Goal: Task Accomplishment & Management: Use online tool/utility

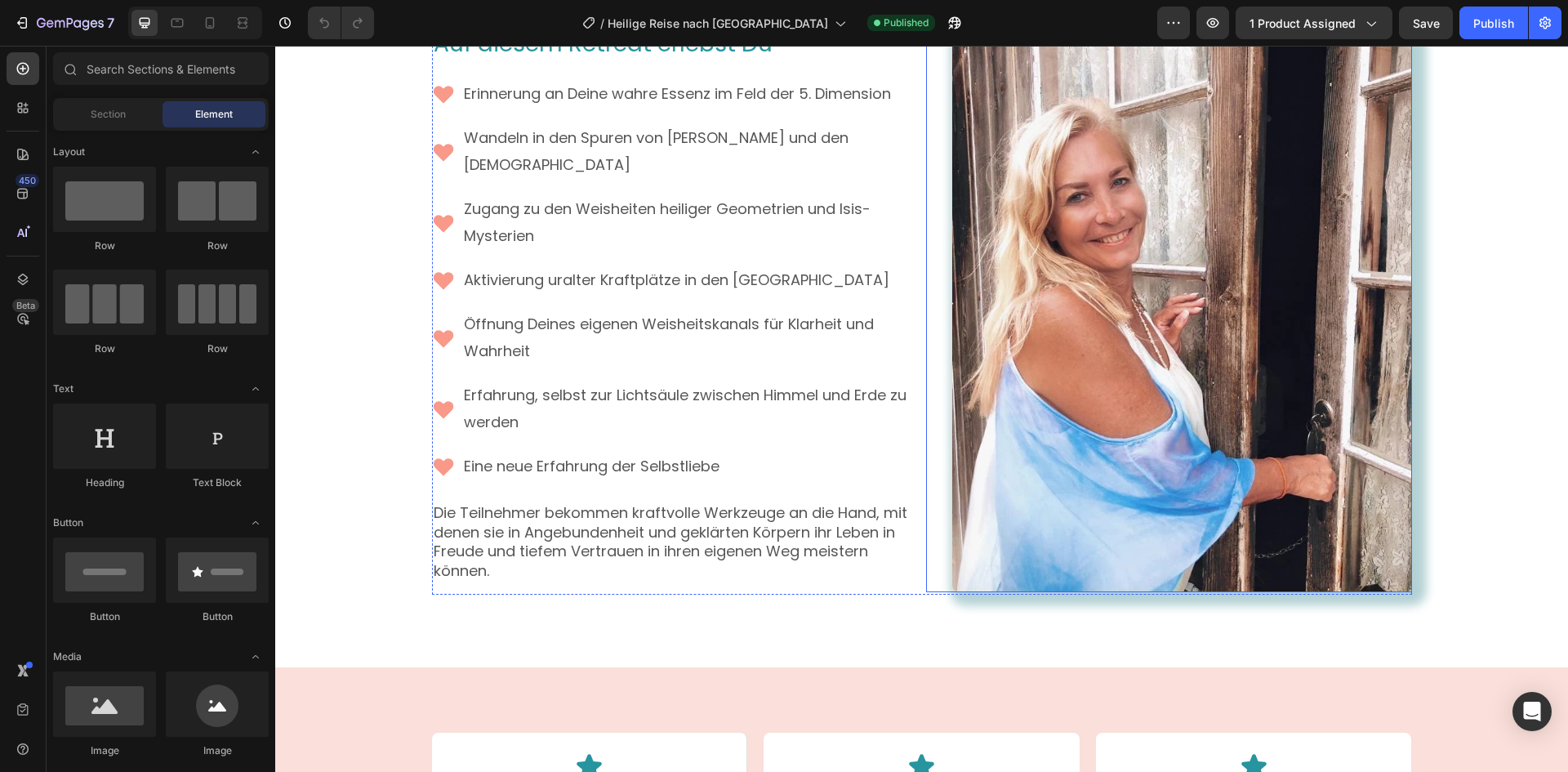
scroll to position [2532, 0]
click at [1338, 21] on span "1 product assigned" at bounding box center [1302, 24] width 106 height 18
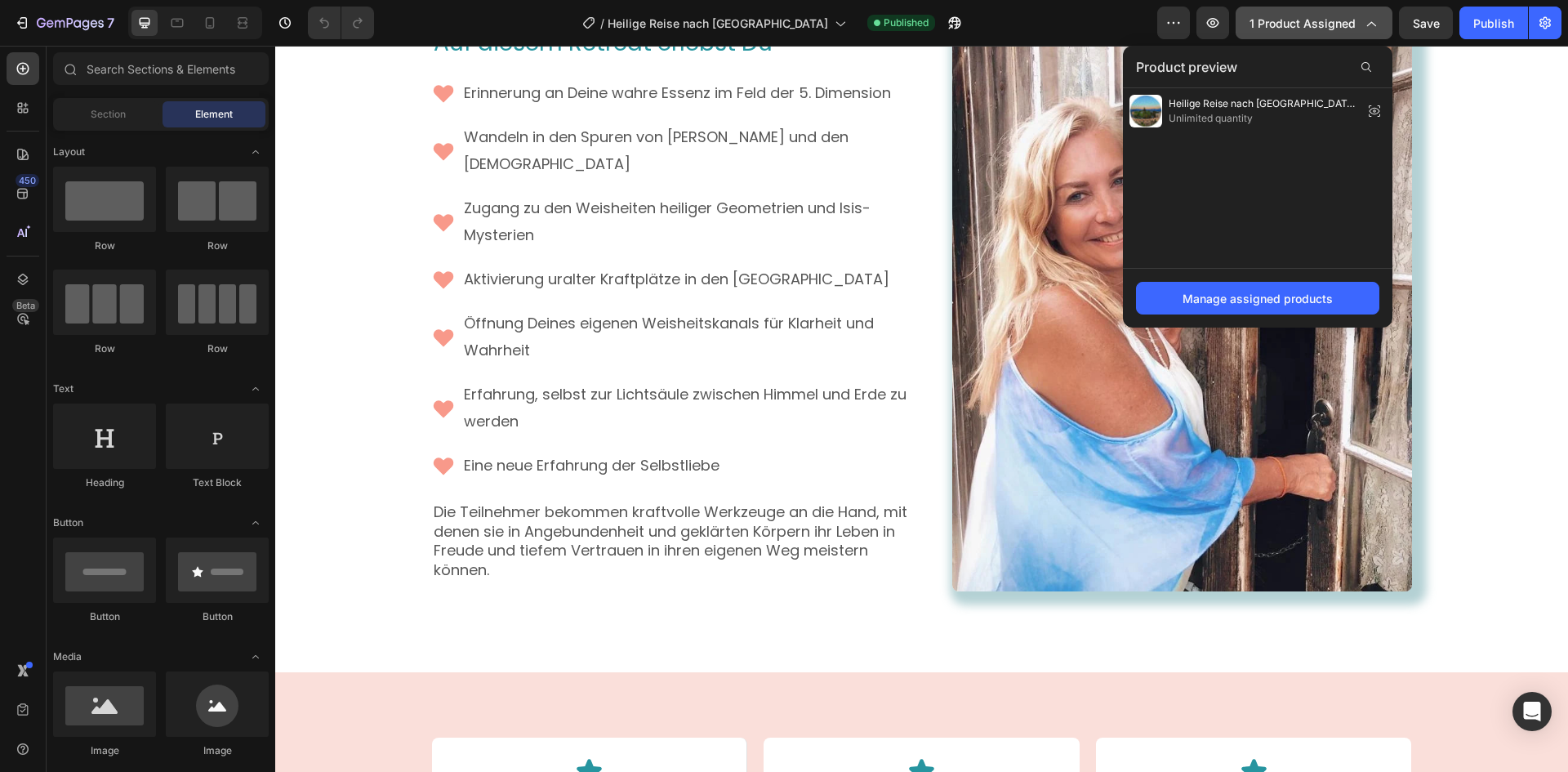
click at [1338, 21] on span "1 product assigned" at bounding box center [1302, 24] width 106 height 18
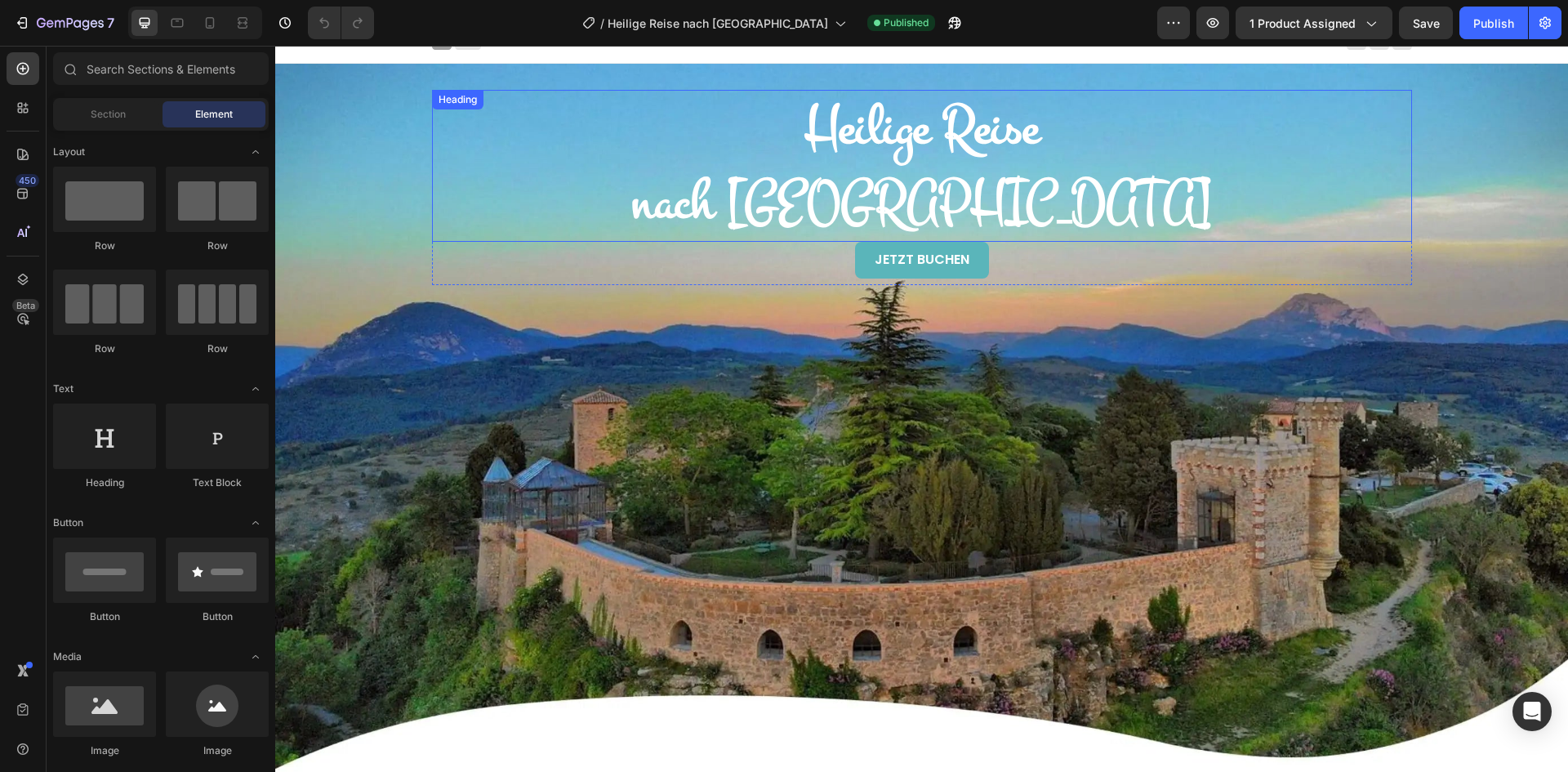
scroll to position [0, 0]
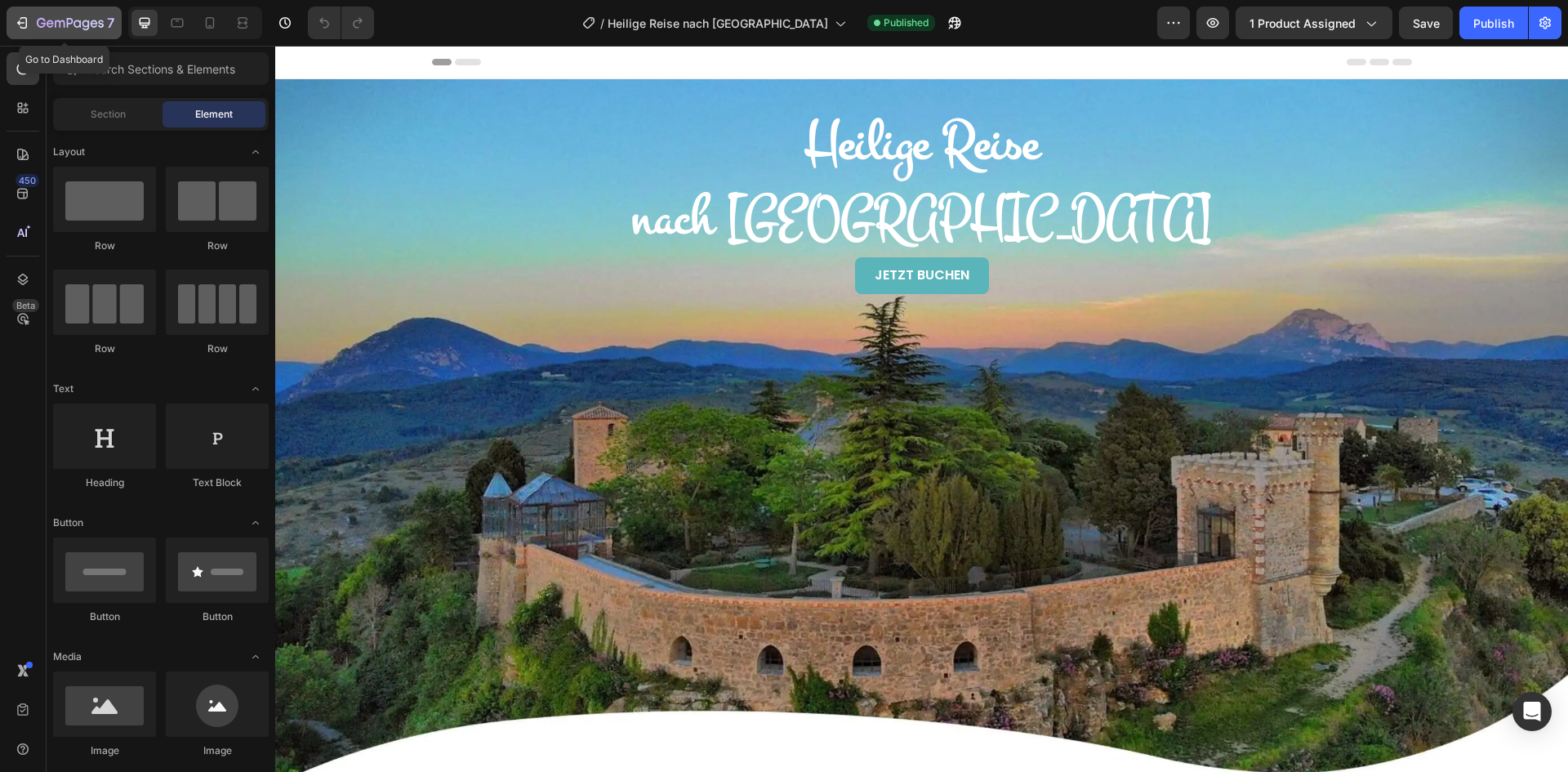
click at [72, 25] on icon "button" at bounding box center [70, 25] width 67 height 14
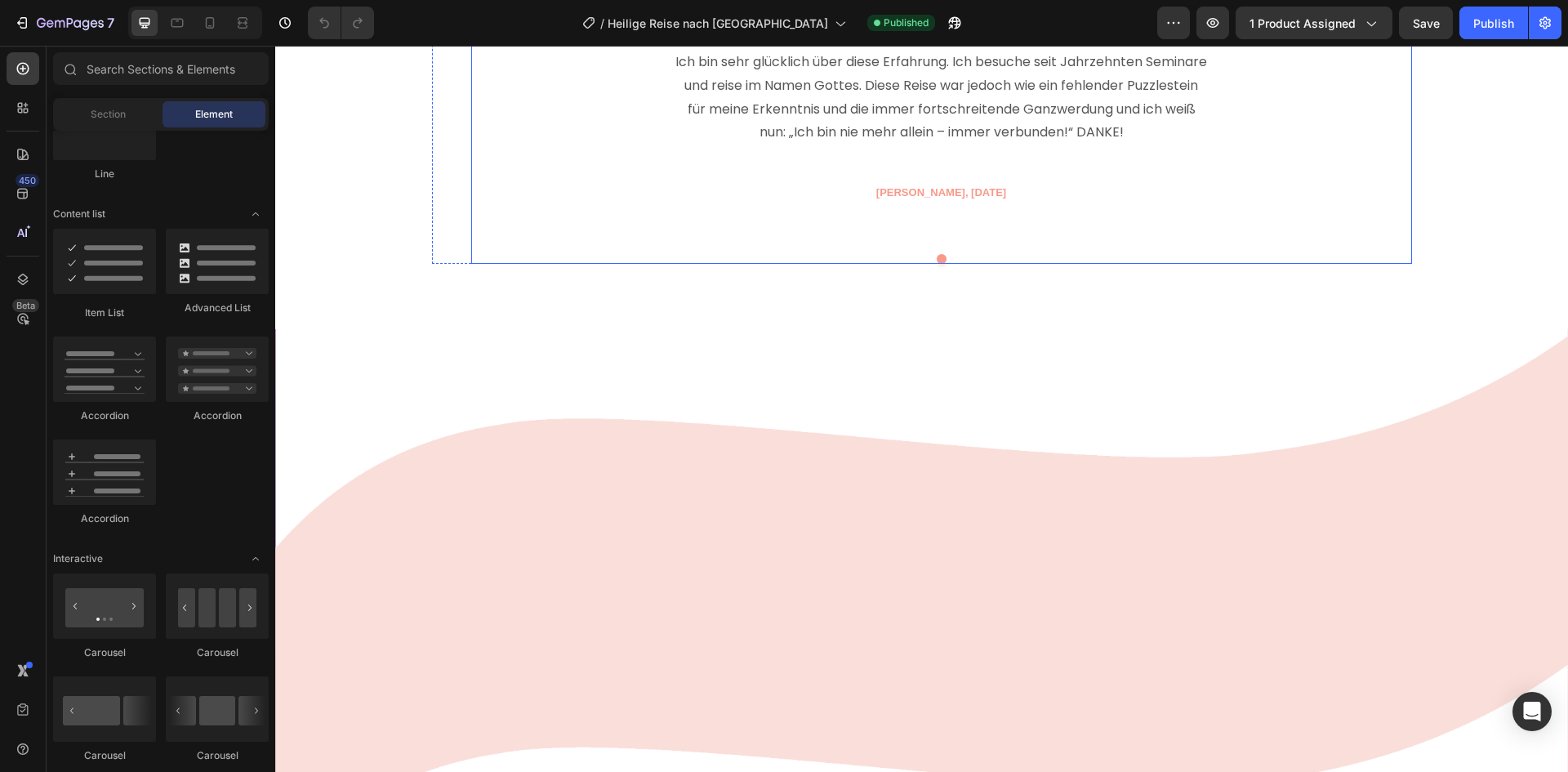
scroll to position [7105, 0]
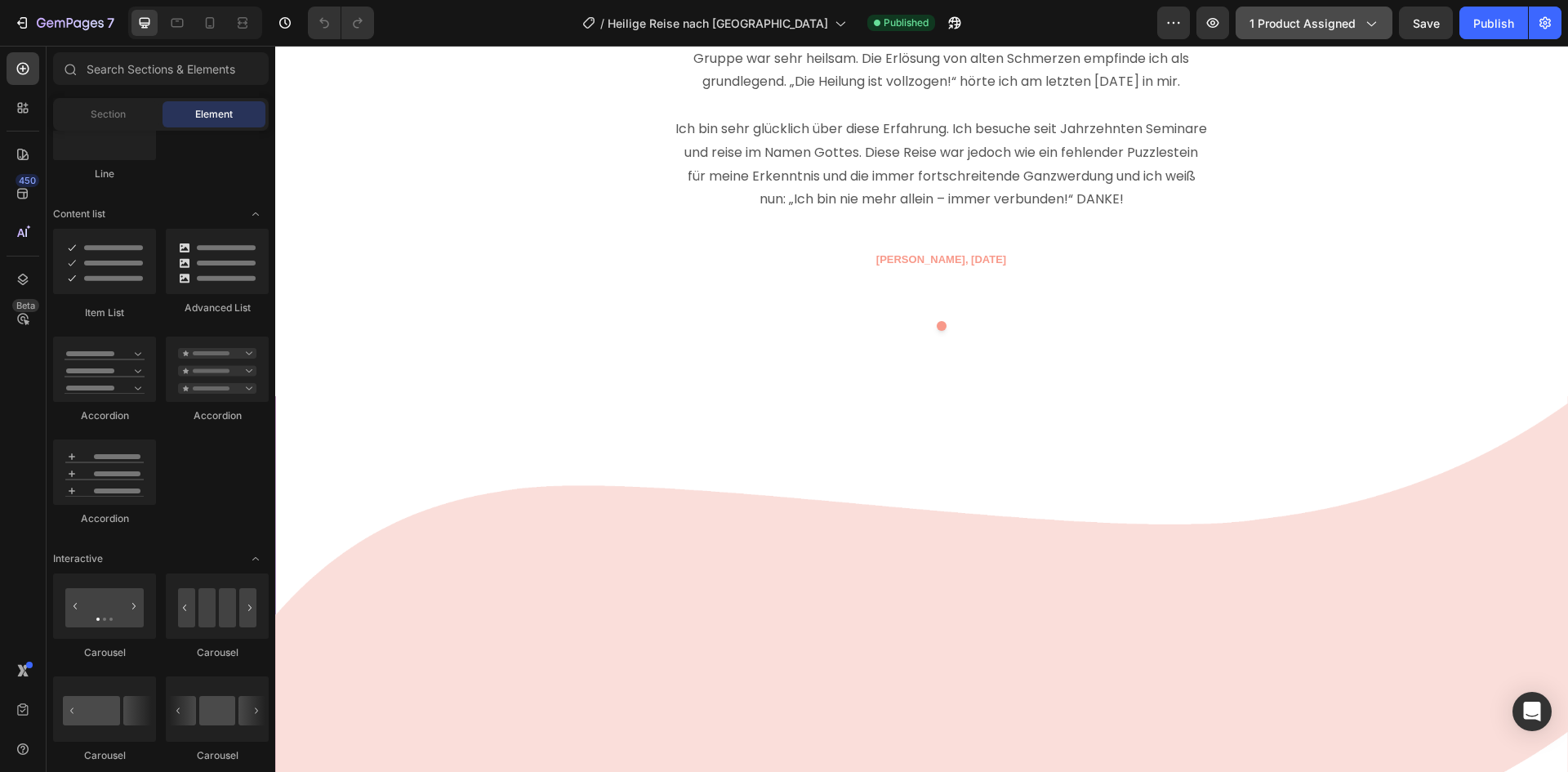
click at [1338, 25] on span "1 product assigned" at bounding box center [1302, 24] width 106 height 18
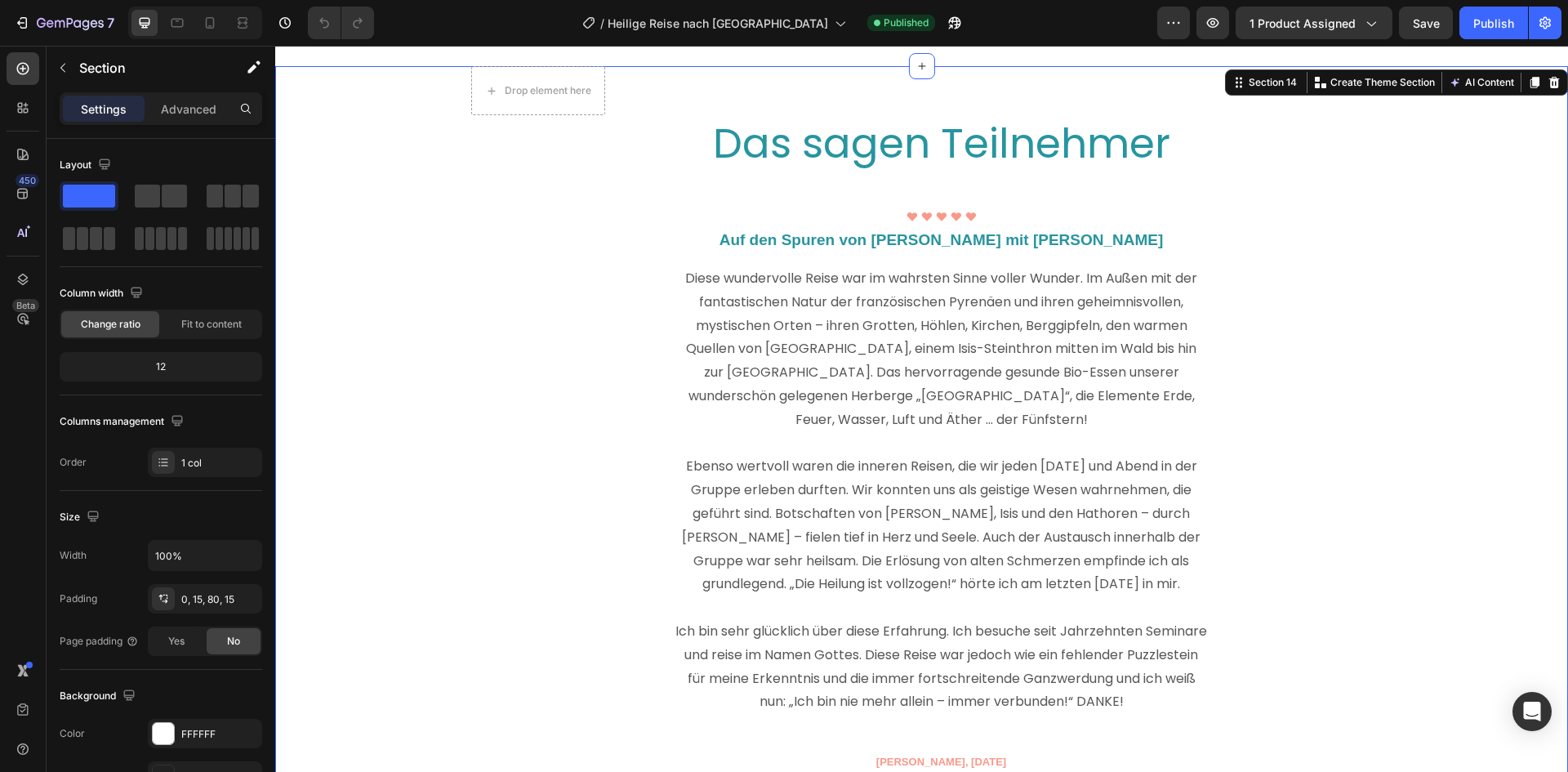
scroll to position [6206, 0]
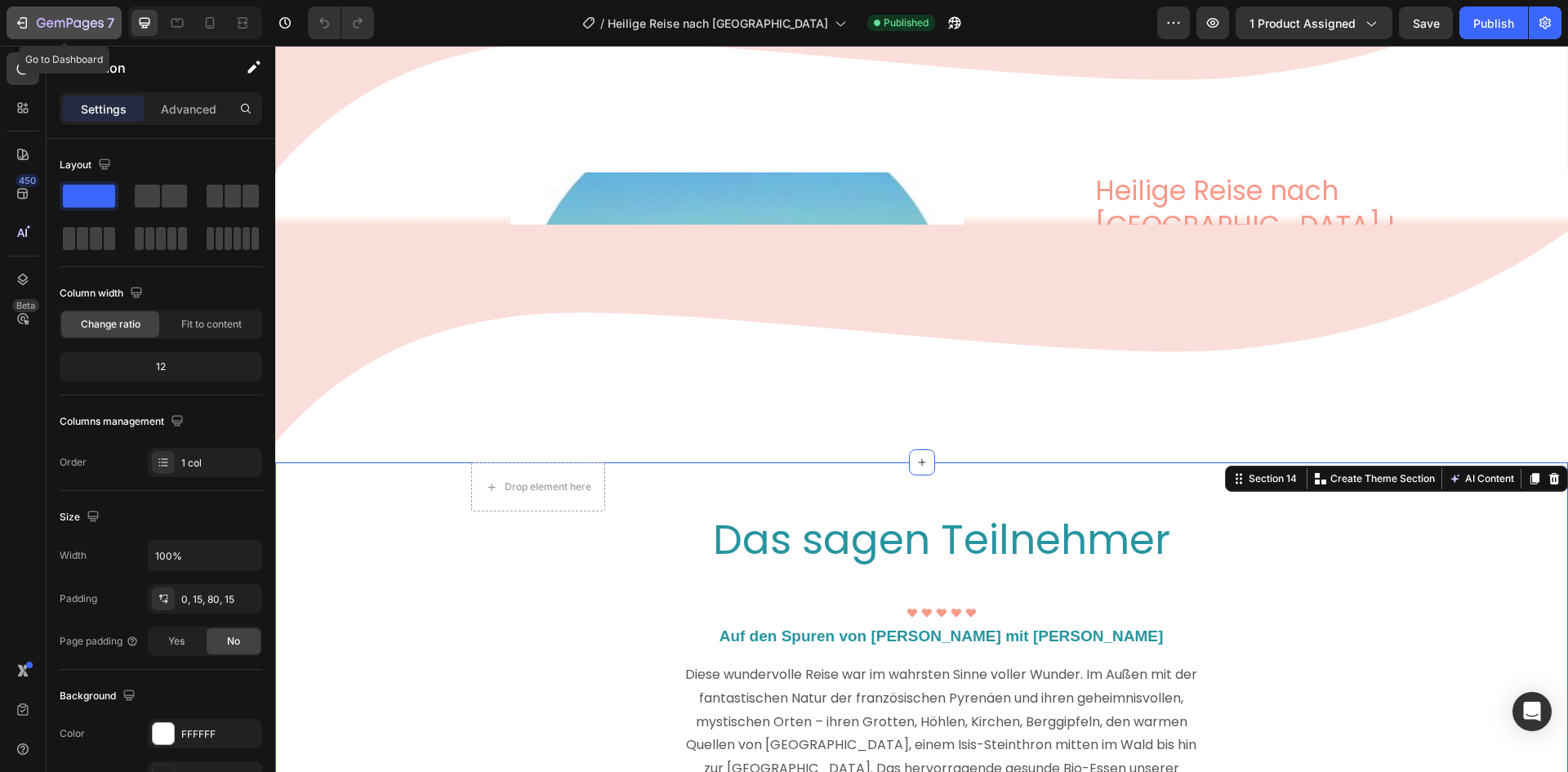
click at [71, 24] on icon "button" at bounding box center [69, 23] width 6 height 10
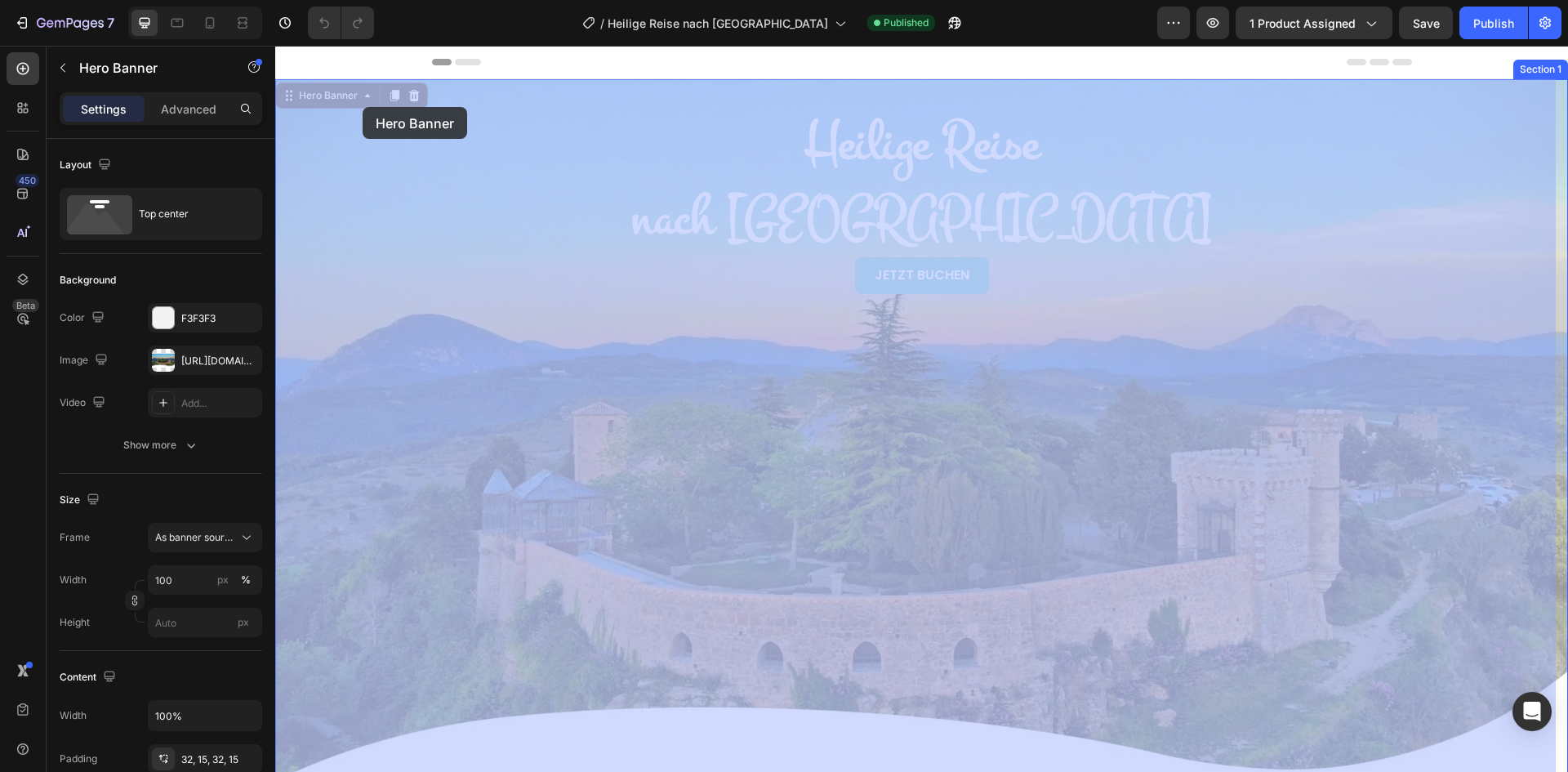
drag, startPoint x: 370, startPoint y: 85, endPoint x: 362, endPoint y: 106, distance: 22.5
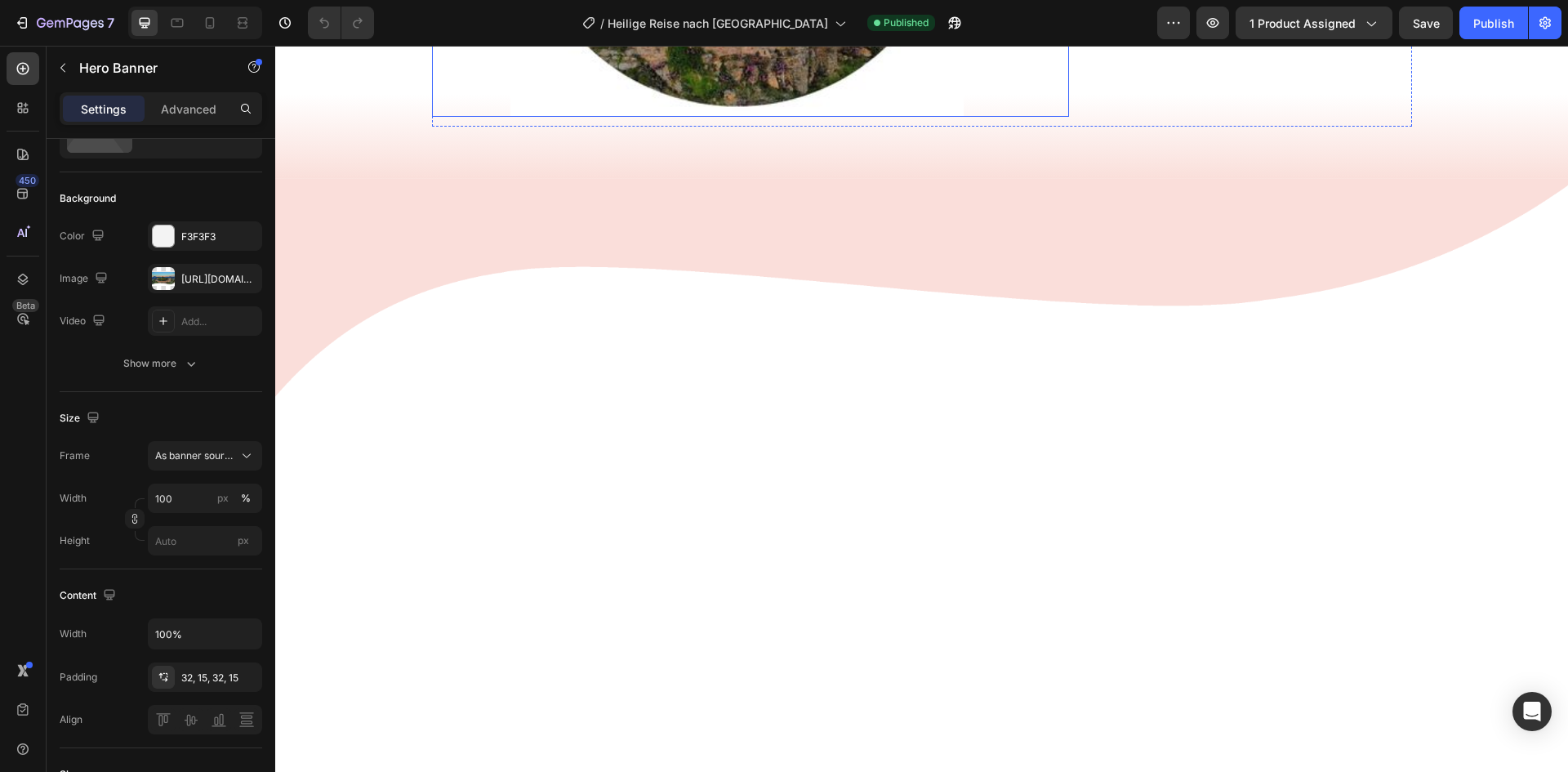
scroll to position [5799, 0]
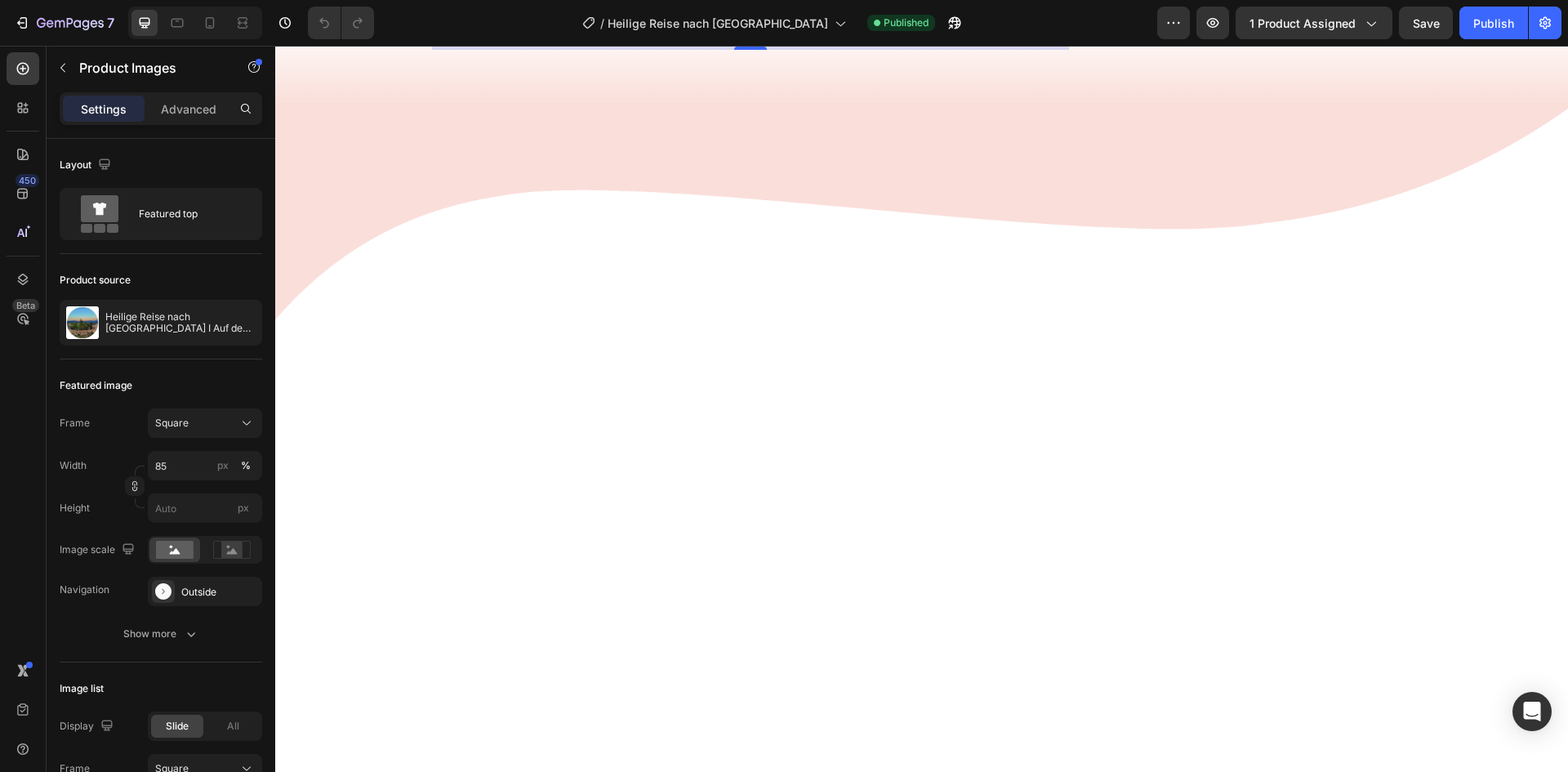
click at [177, 335] on div "Heilige Reise nach Südfrankreich I Auf den Spuren von Maria Magdalena" at bounding box center [160, 322] width 202 height 46
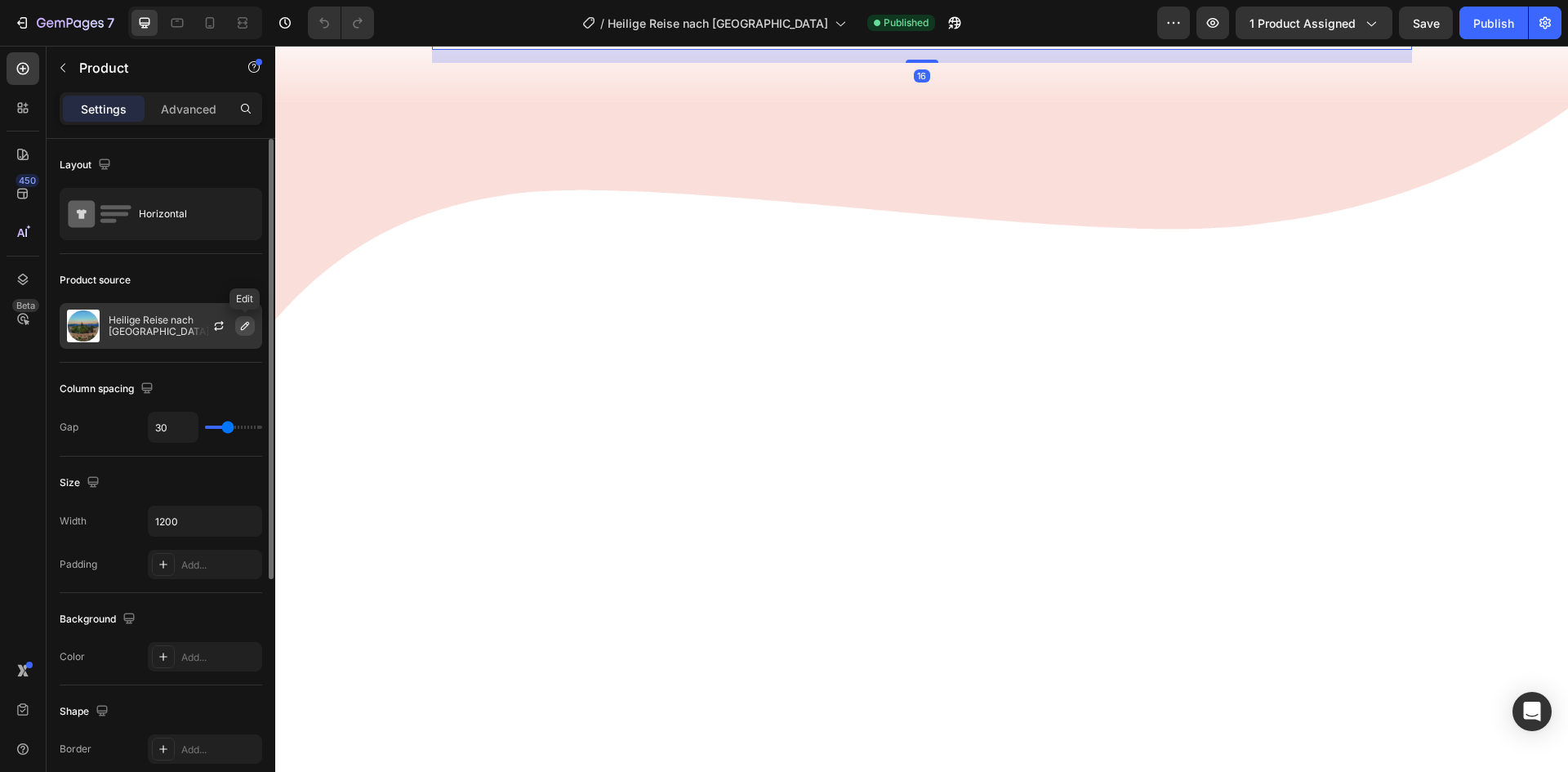
click at [244, 328] on icon "button" at bounding box center [244, 325] width 13 height 13
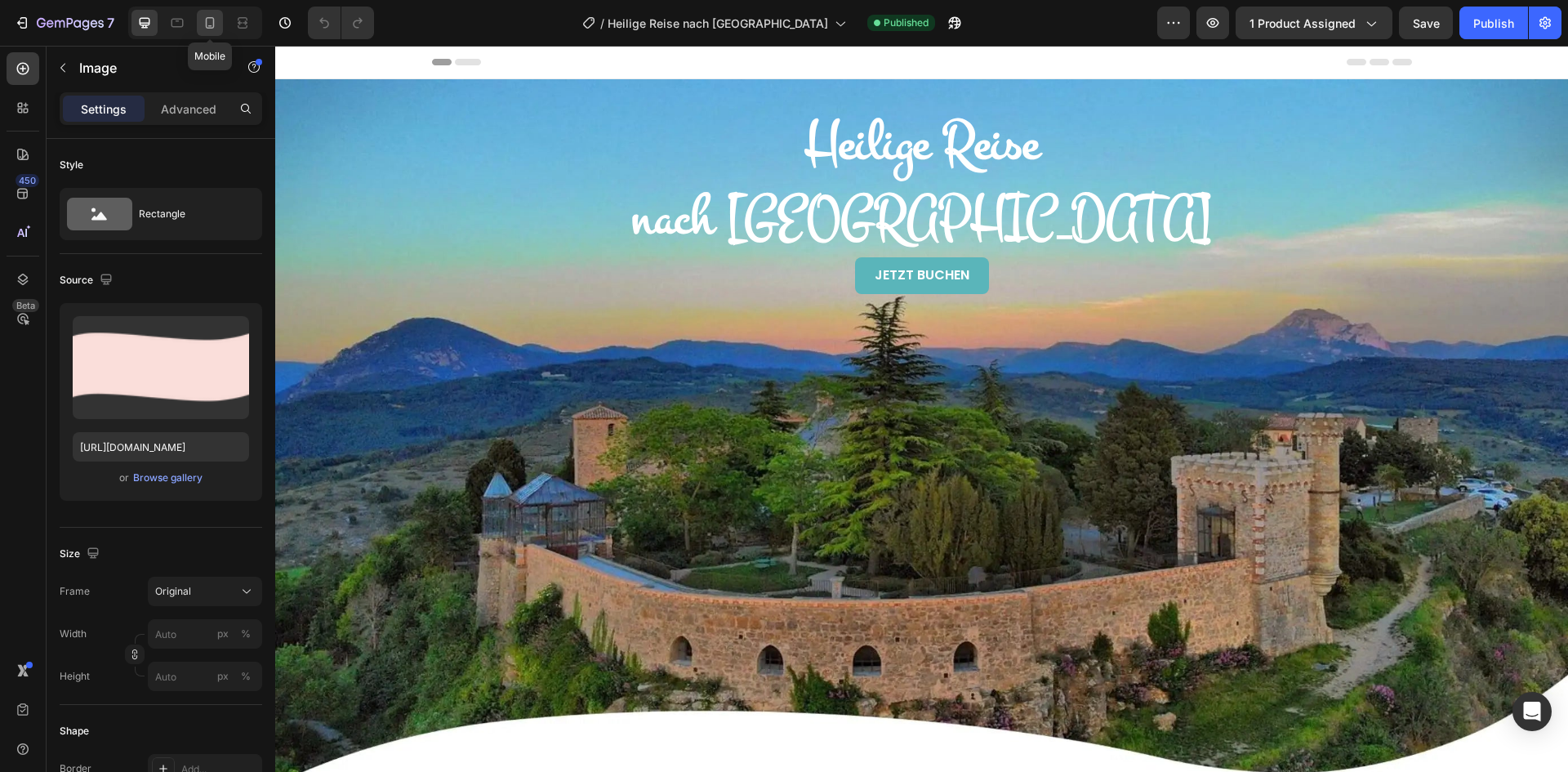
click at [199, 25] on div at bounding box center [210, 23] width 26 height 26
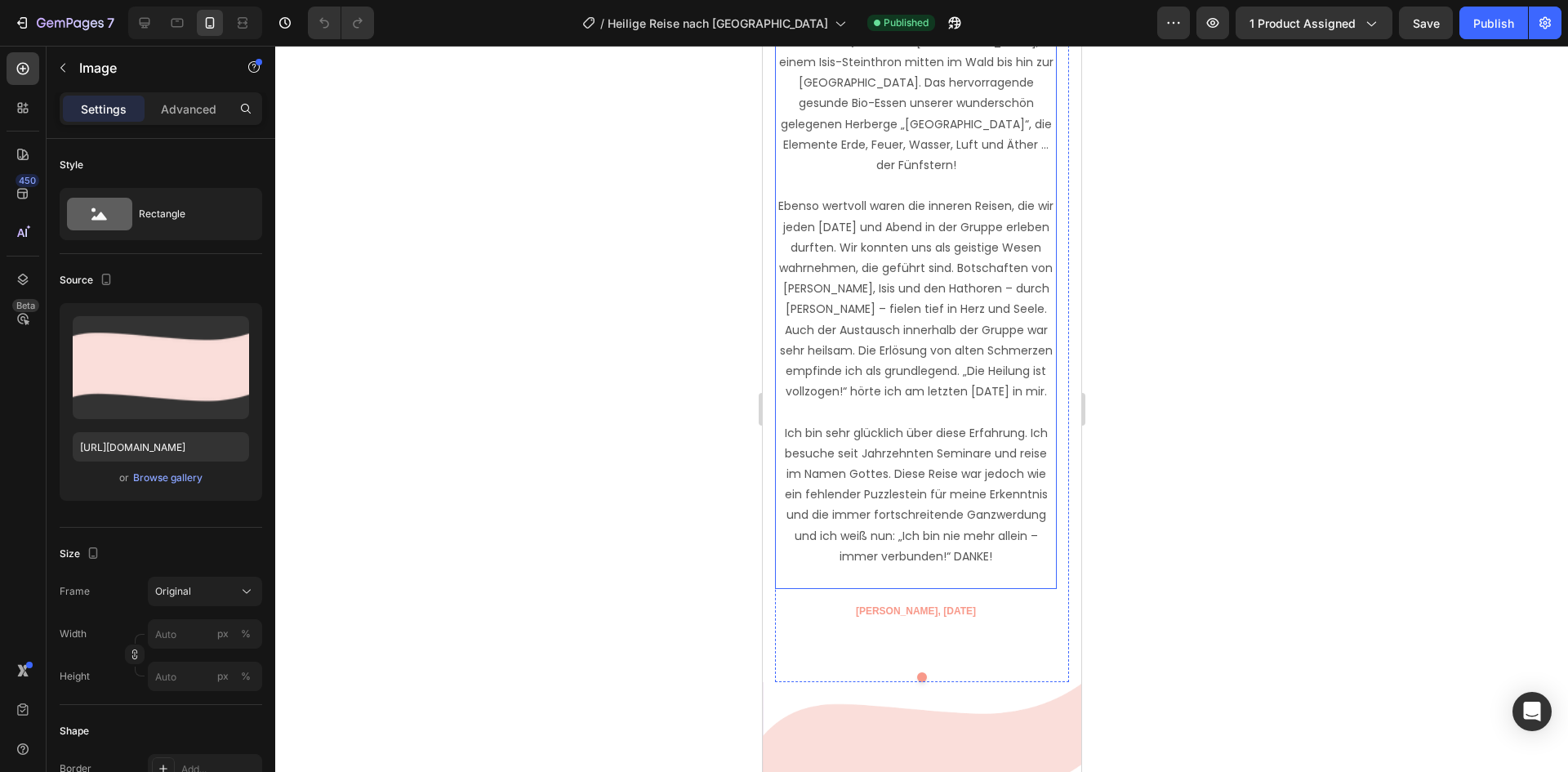
scroll to position [8249, 0]
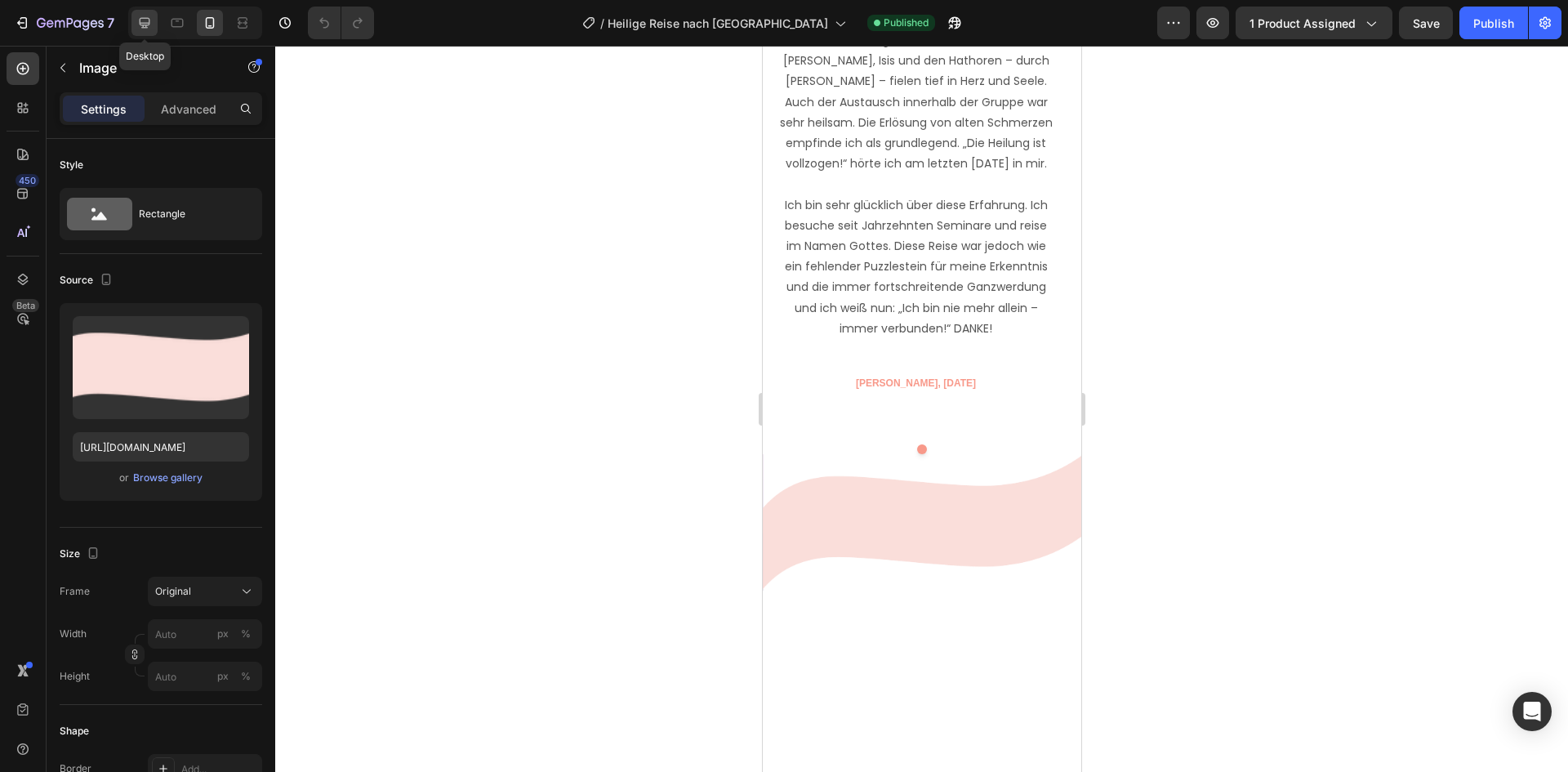
click at [140, 23] on icon at bounding box center [145, 24] width 11 height 11
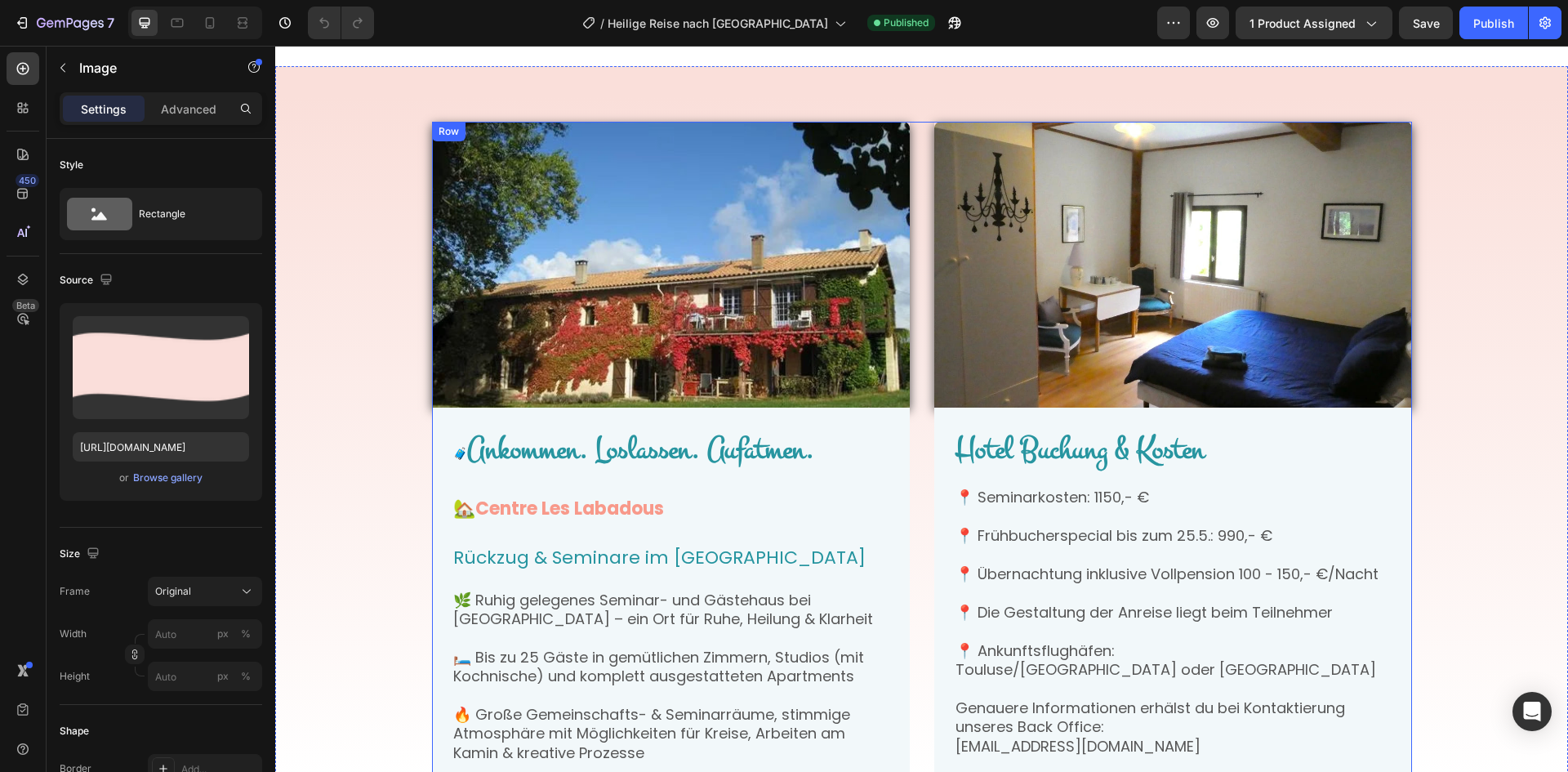
scroll to position [4852, 0]
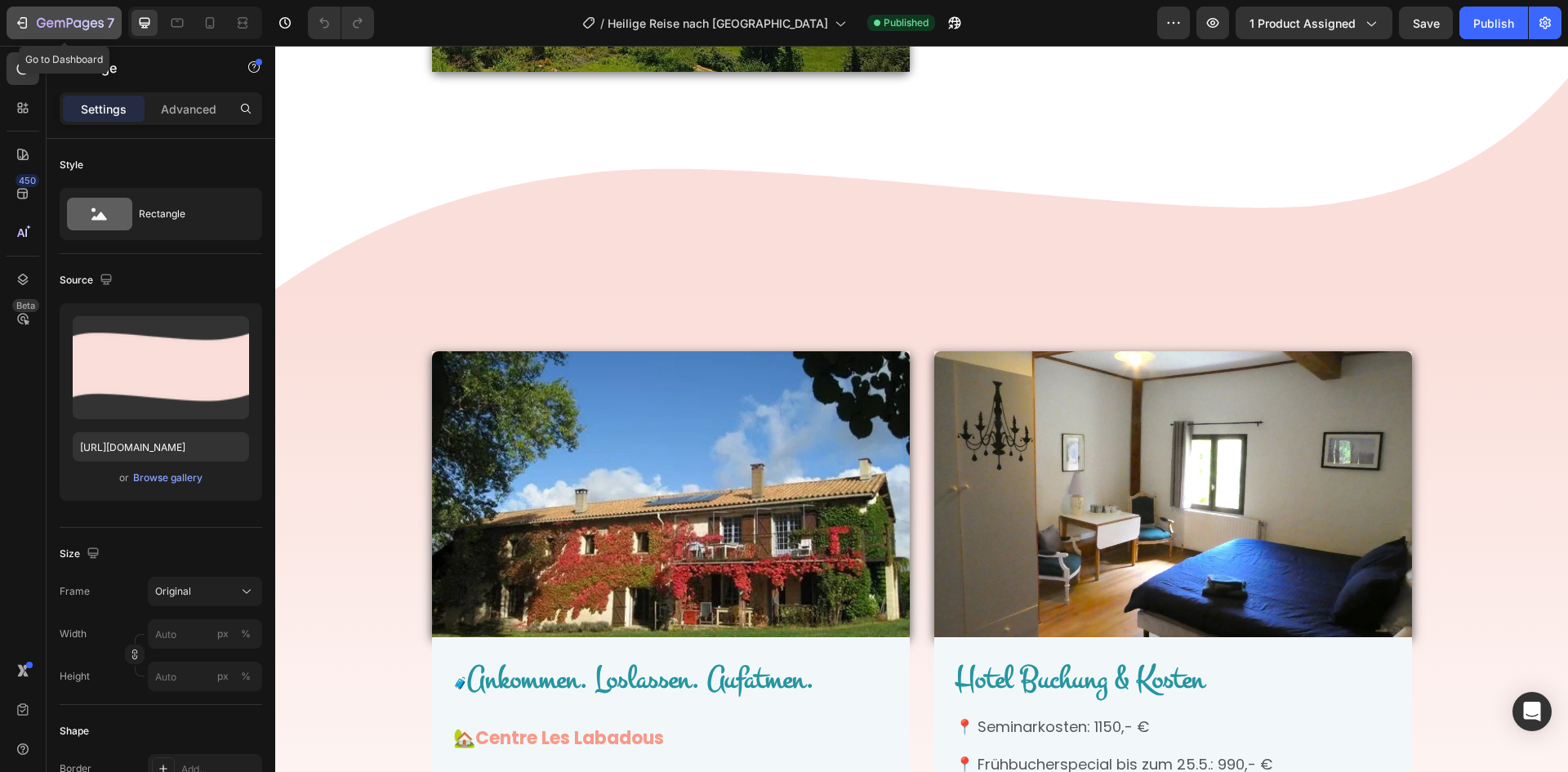
click at [78, 29] on icon "button" at bounding box center [70, 25] width 67 height 14
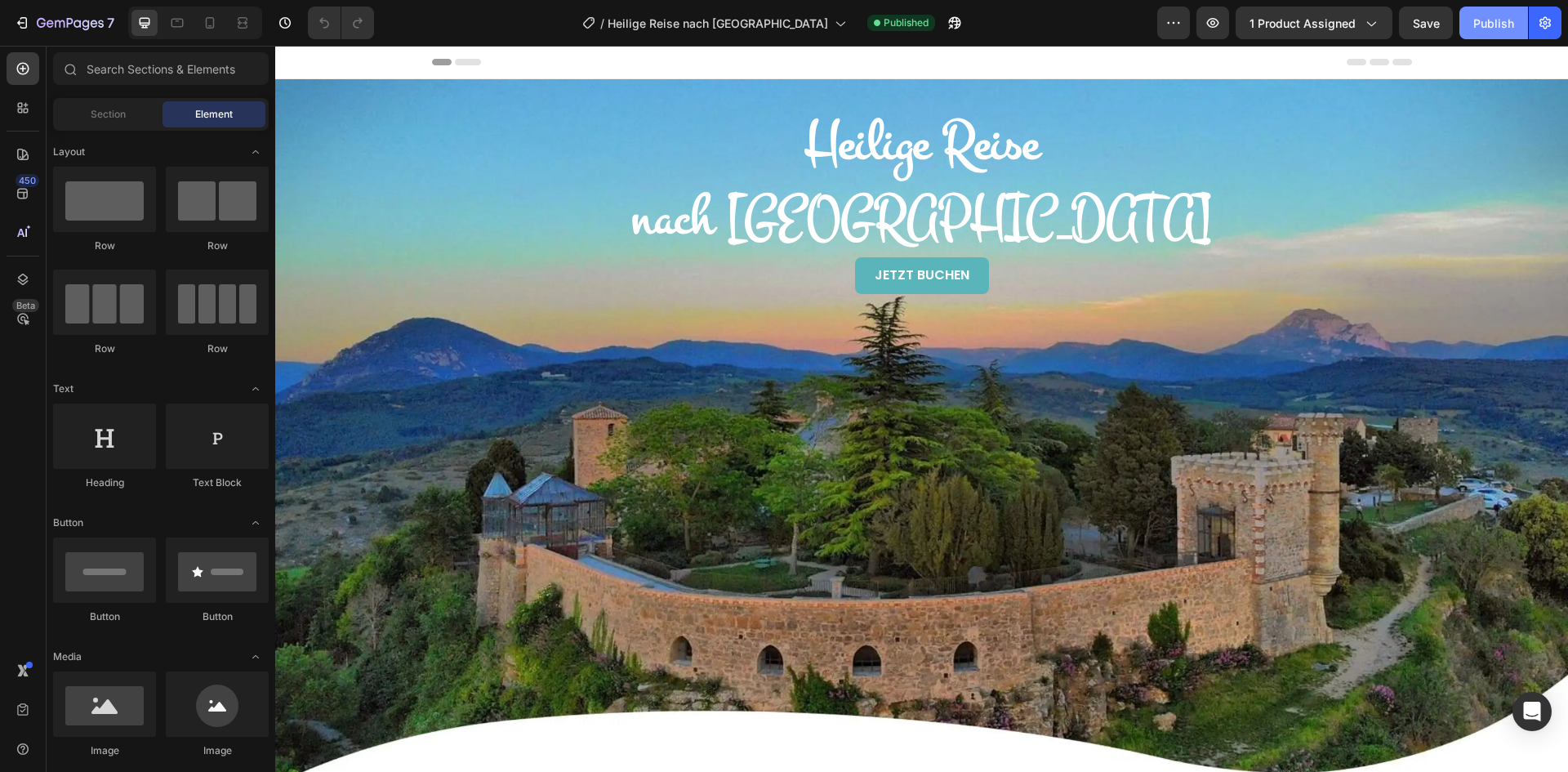
click at [1503, 19] on div "Publish" at bounding box center [1494, 24] width 41 height 18
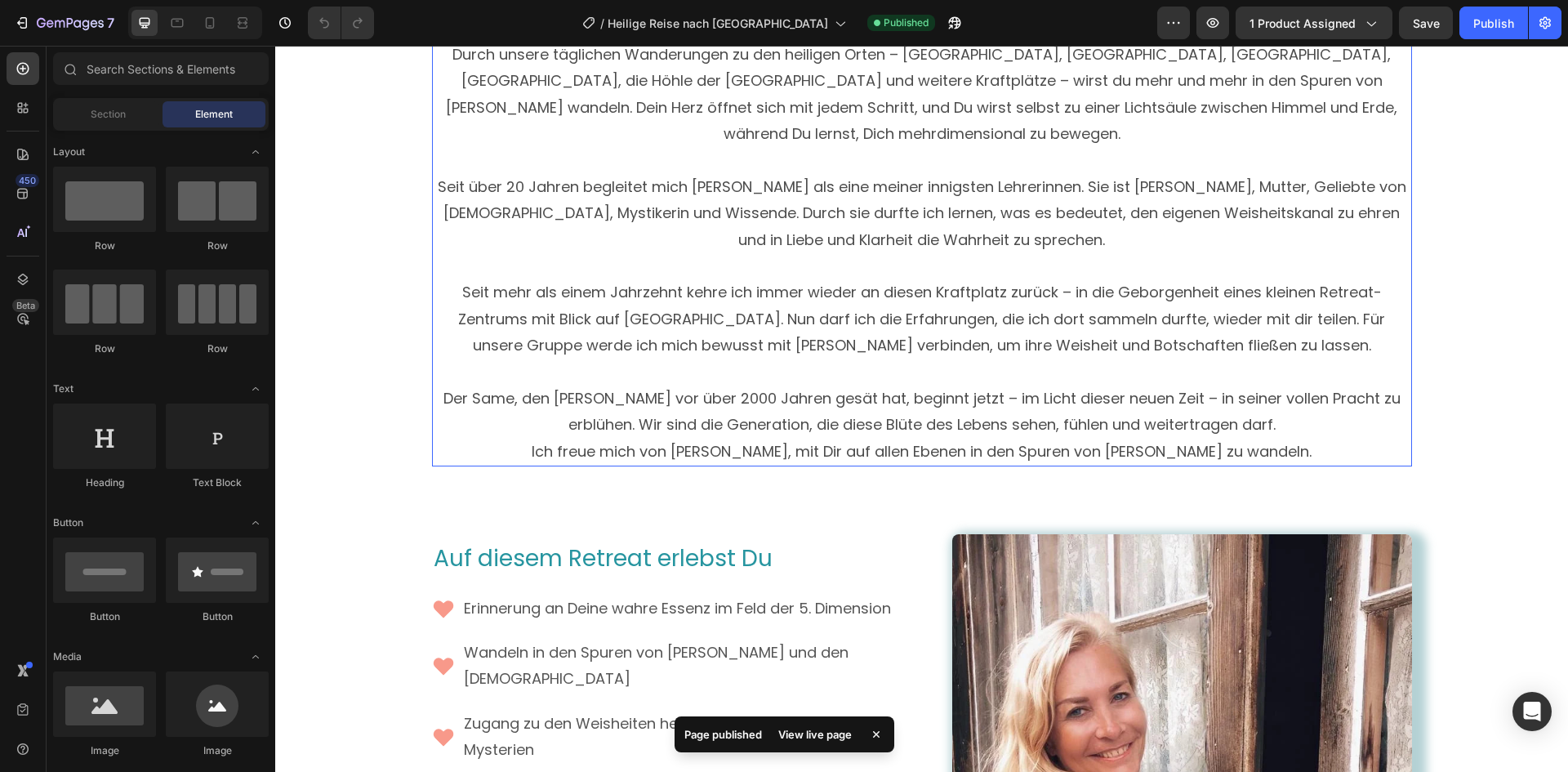
scroll to position [1879, 0]
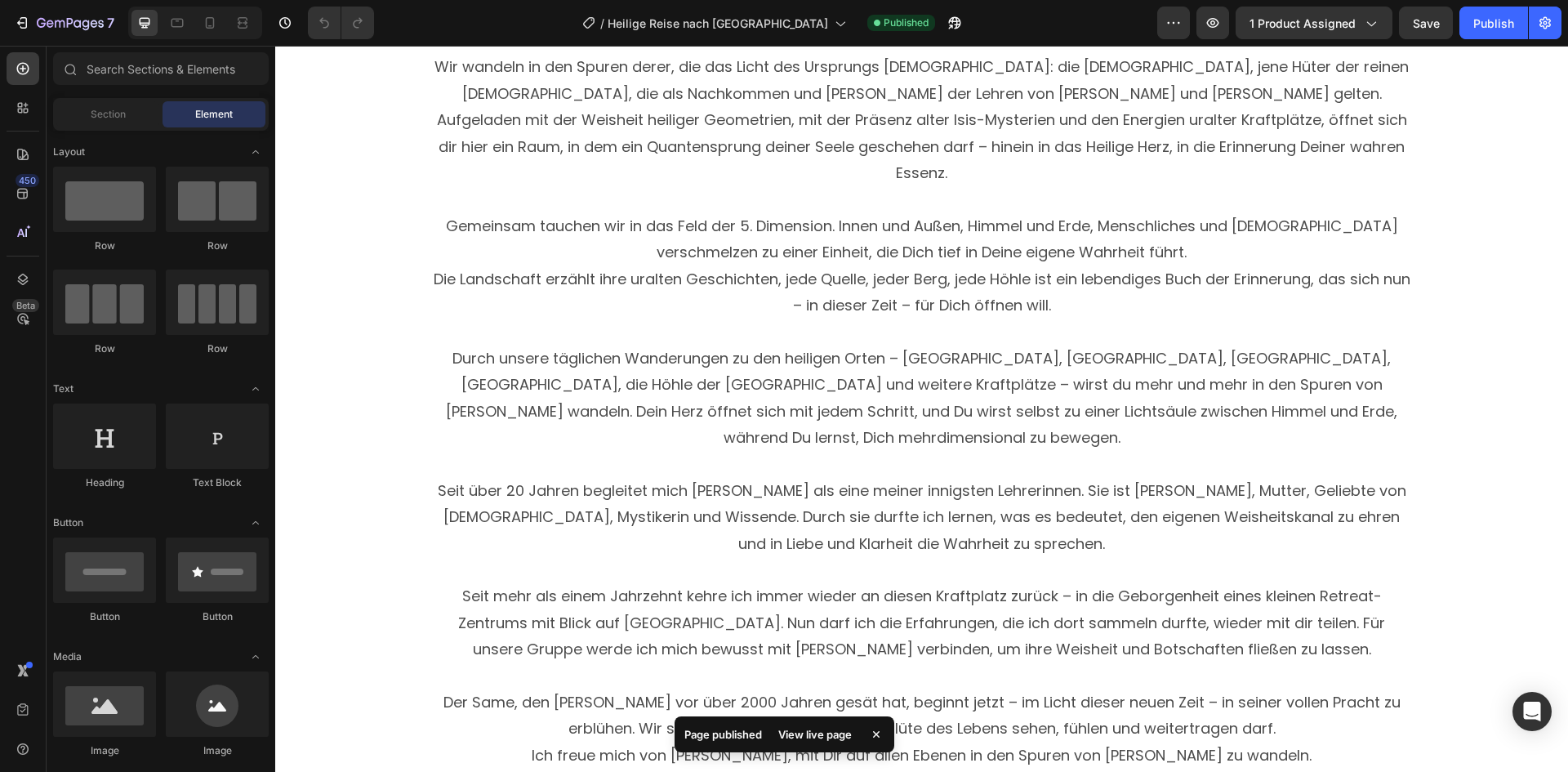
click at [757, 43] on div "7 Version history / Heilige Reise nach Südfrankreich Published Preview 1 produc…" at bounding box center [784, 23] width 1568 height 46
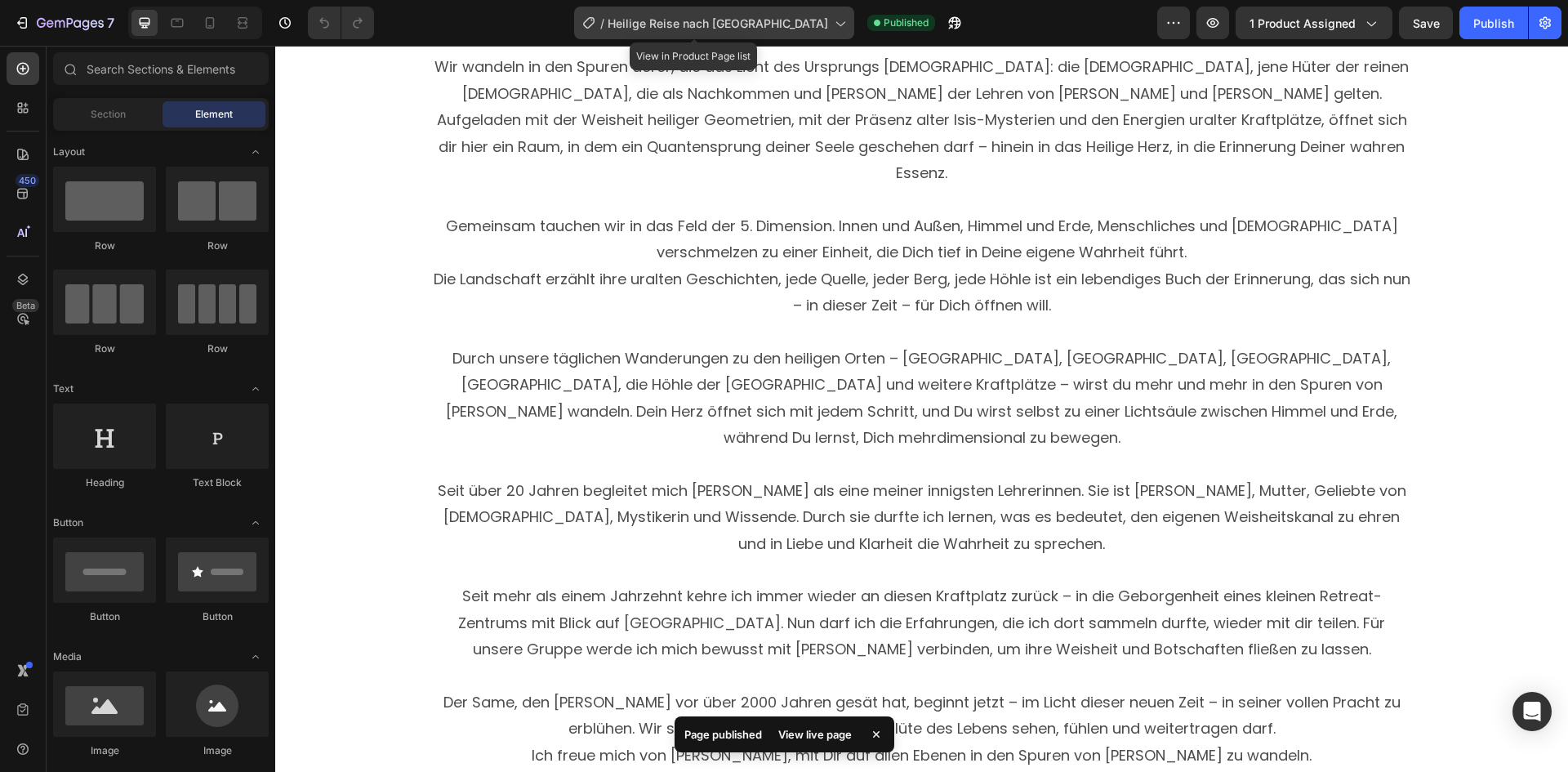
click at [781, 25] on span "Heilige Reise nach [GEOGRAPHIC_DATA]" at bounding box center [717, 24] width 221 height 18
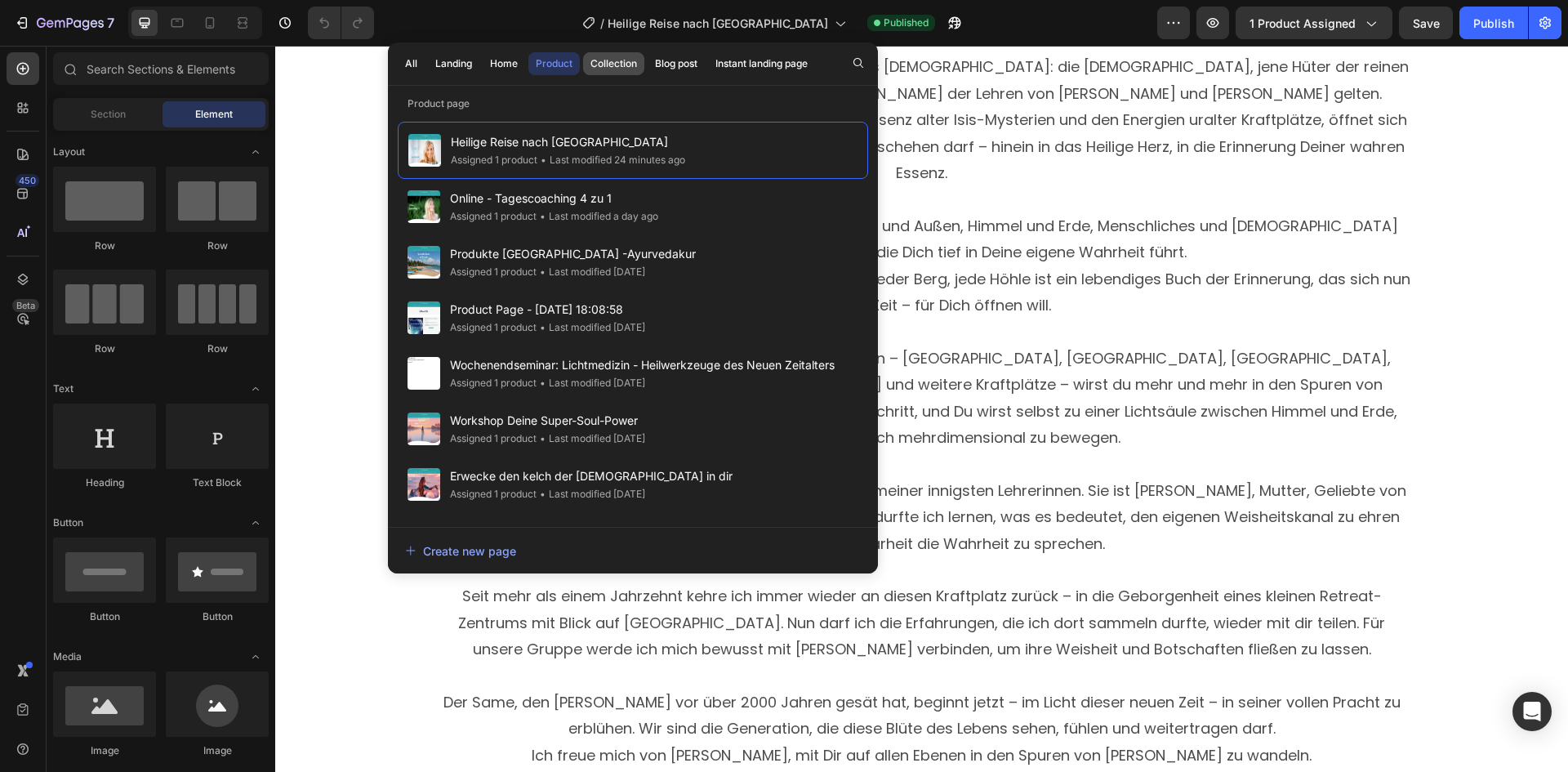
click at [597, 67] on div "Collection" at bounding box center [613, 63] width 46 height 15
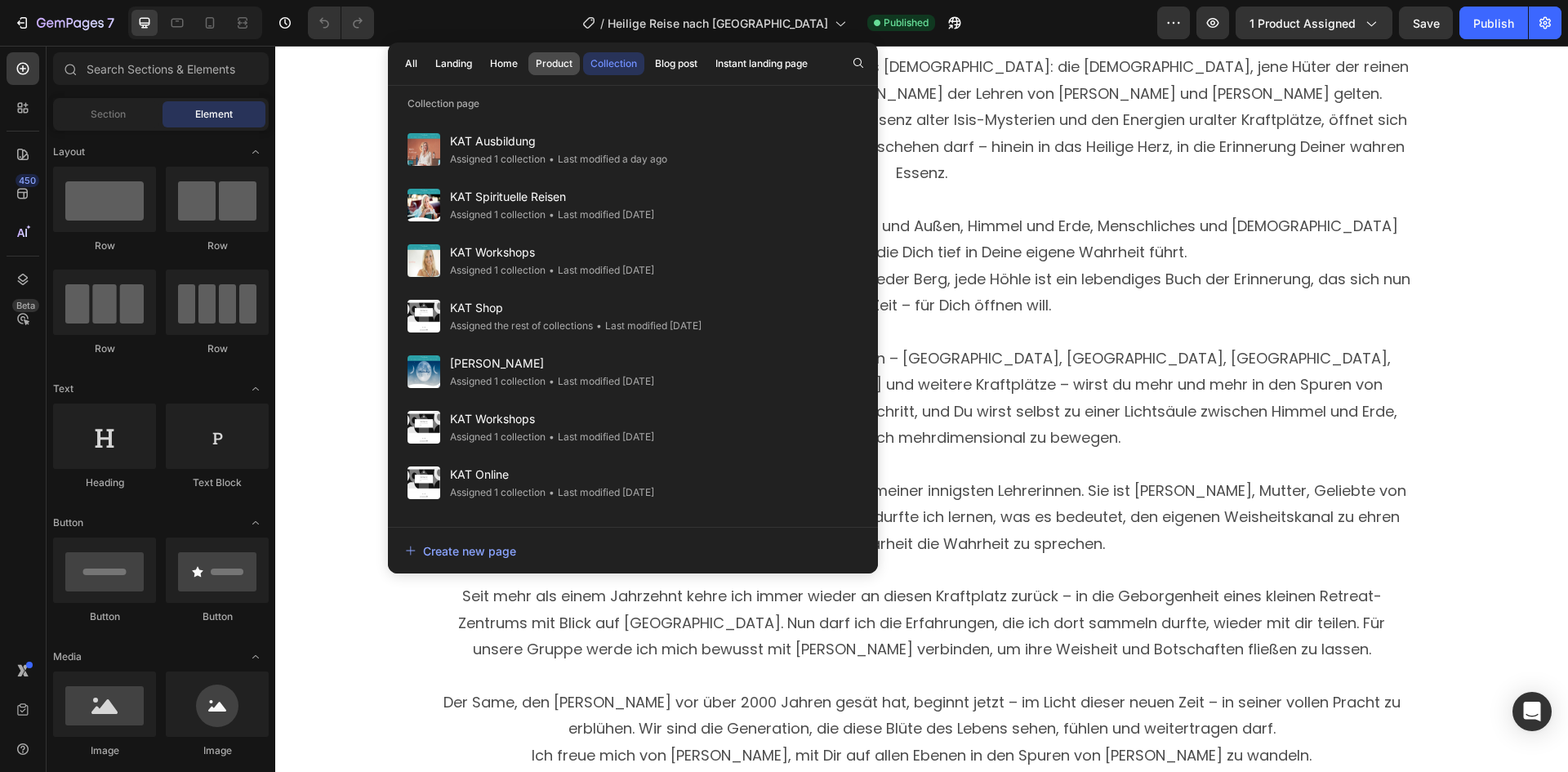
click at [543, 66] on div "Product" at bounding box center [554, 63] width 37 height 15
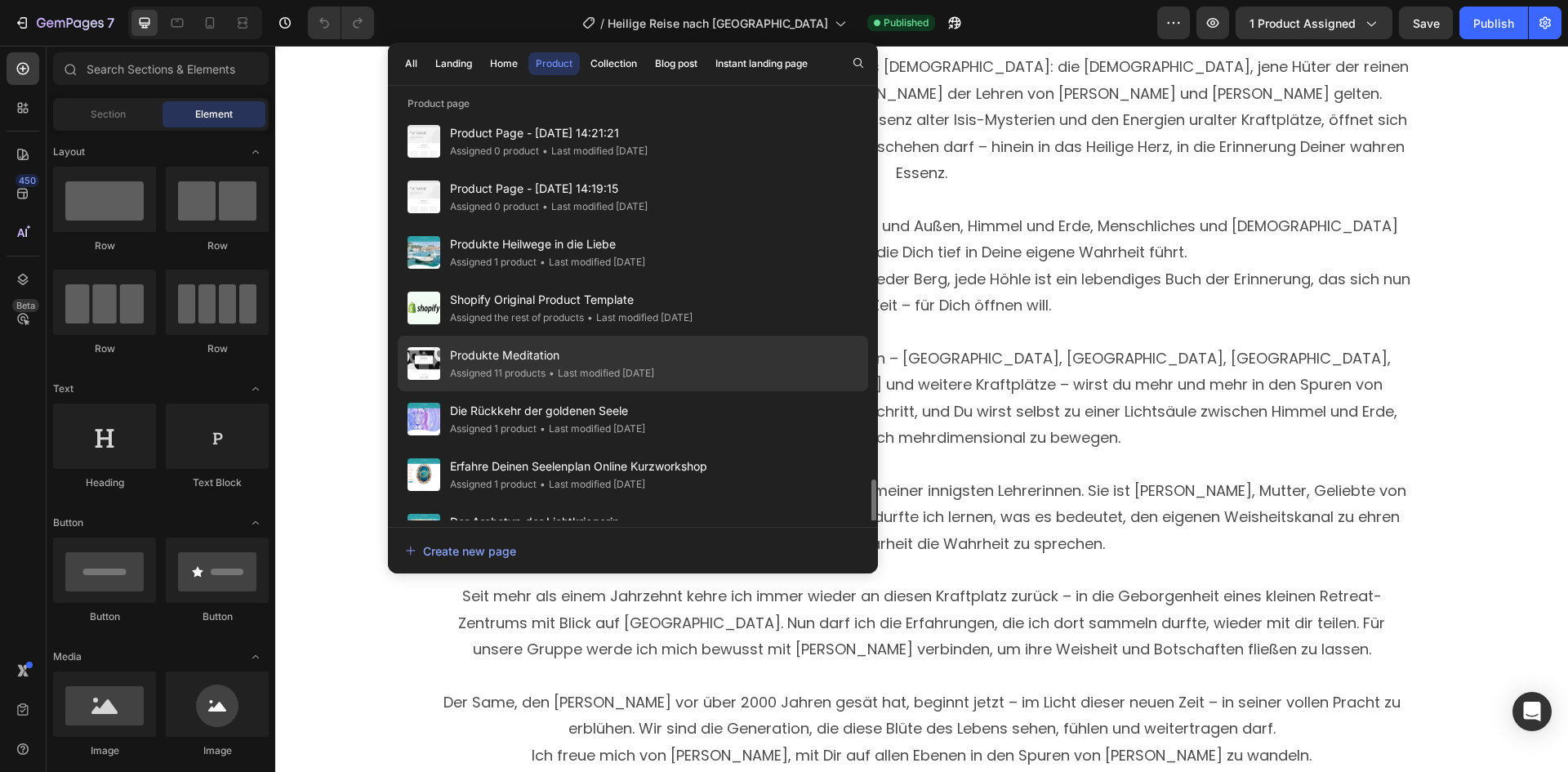
scroll to position [992, 0]
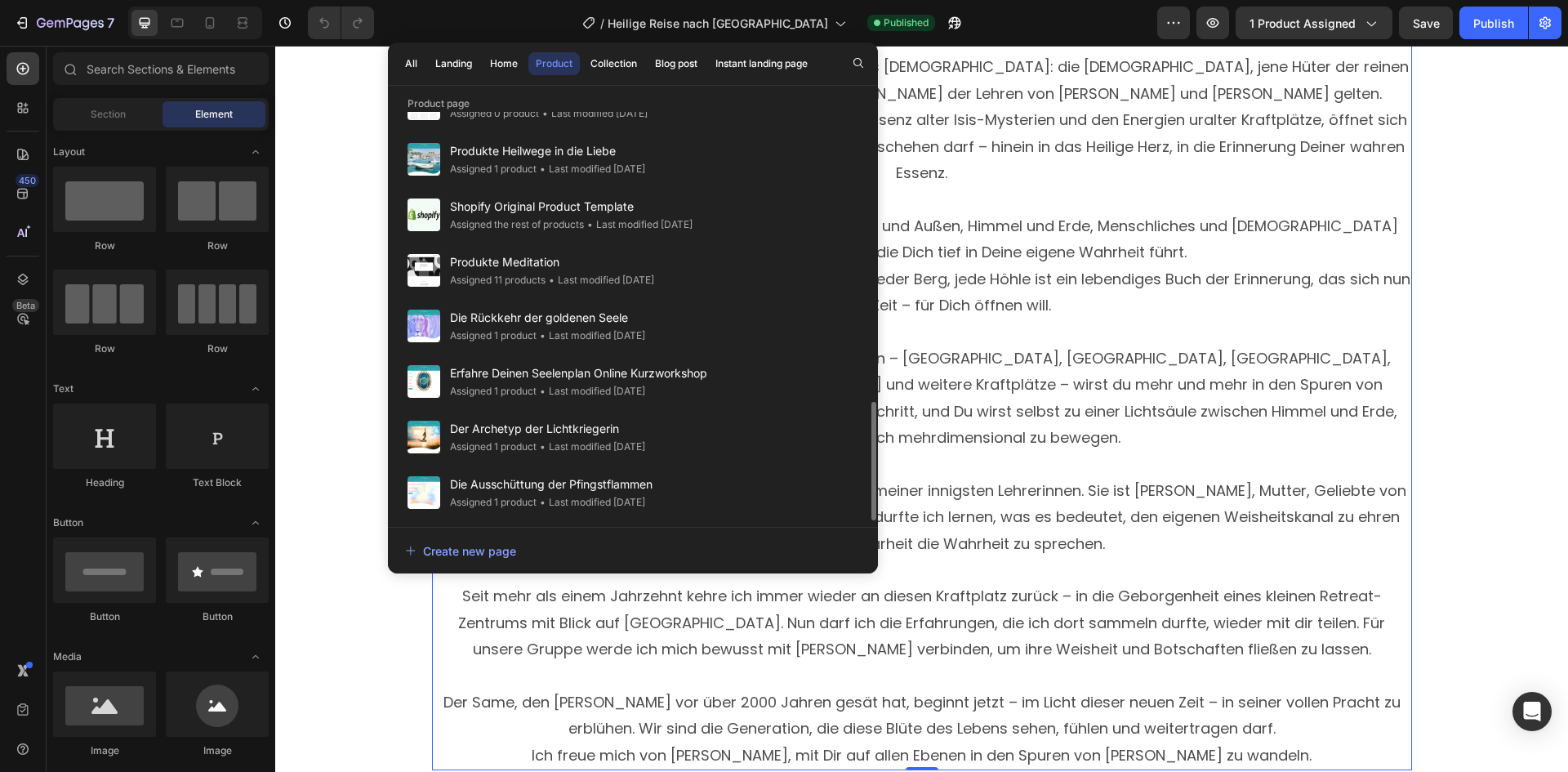
click at [987, 231] on span "Gemeinsam tauchen wir in das Feld der 5. Dimension. Innen und Außen, Himmel und…" at bounding box center [922, 238] width 952 height 46
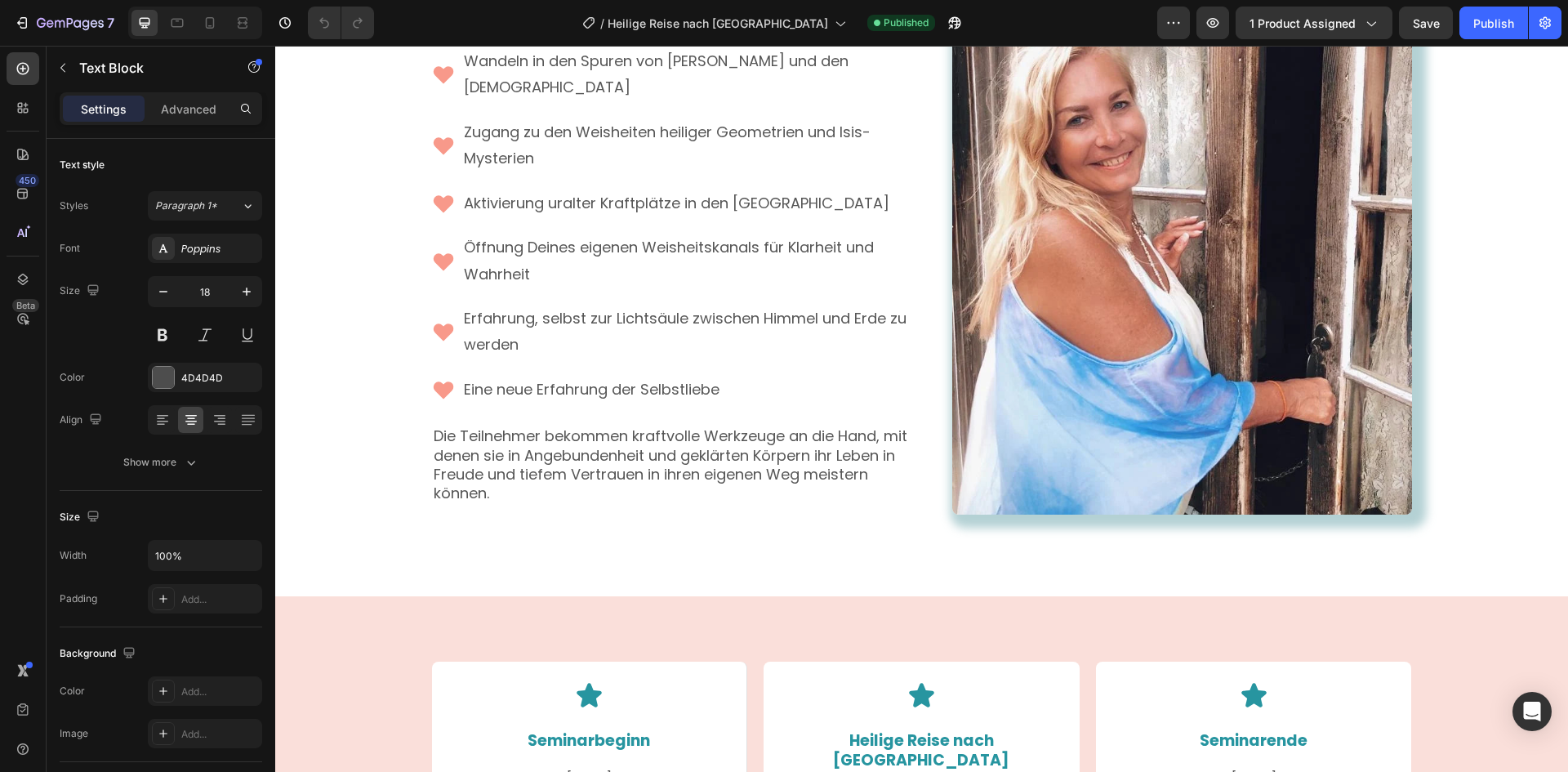
scroll to position [2777, 0]
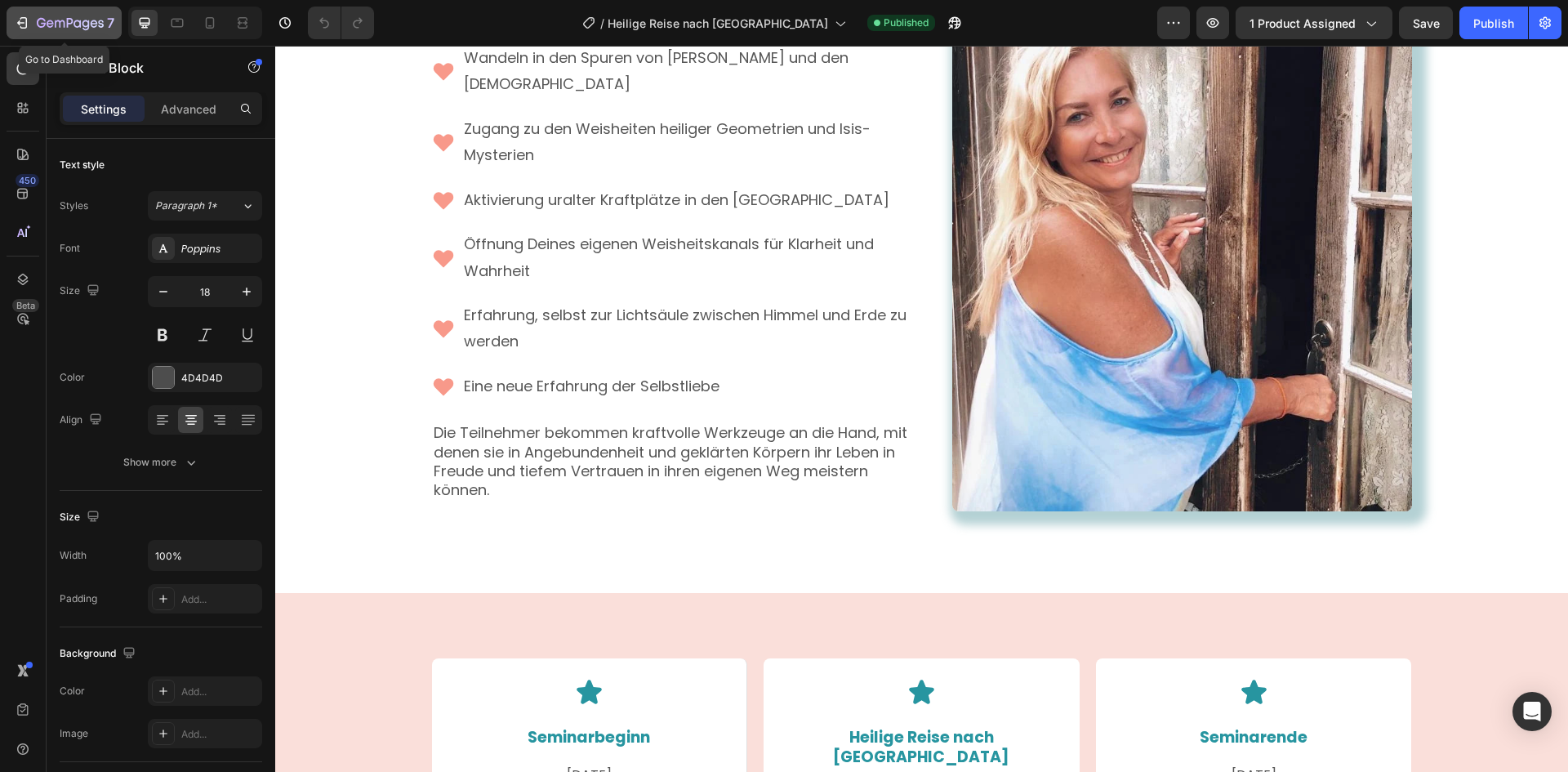
click at [94, 23] on icon "button" at bounding box center [70, 25] width 67 height 14
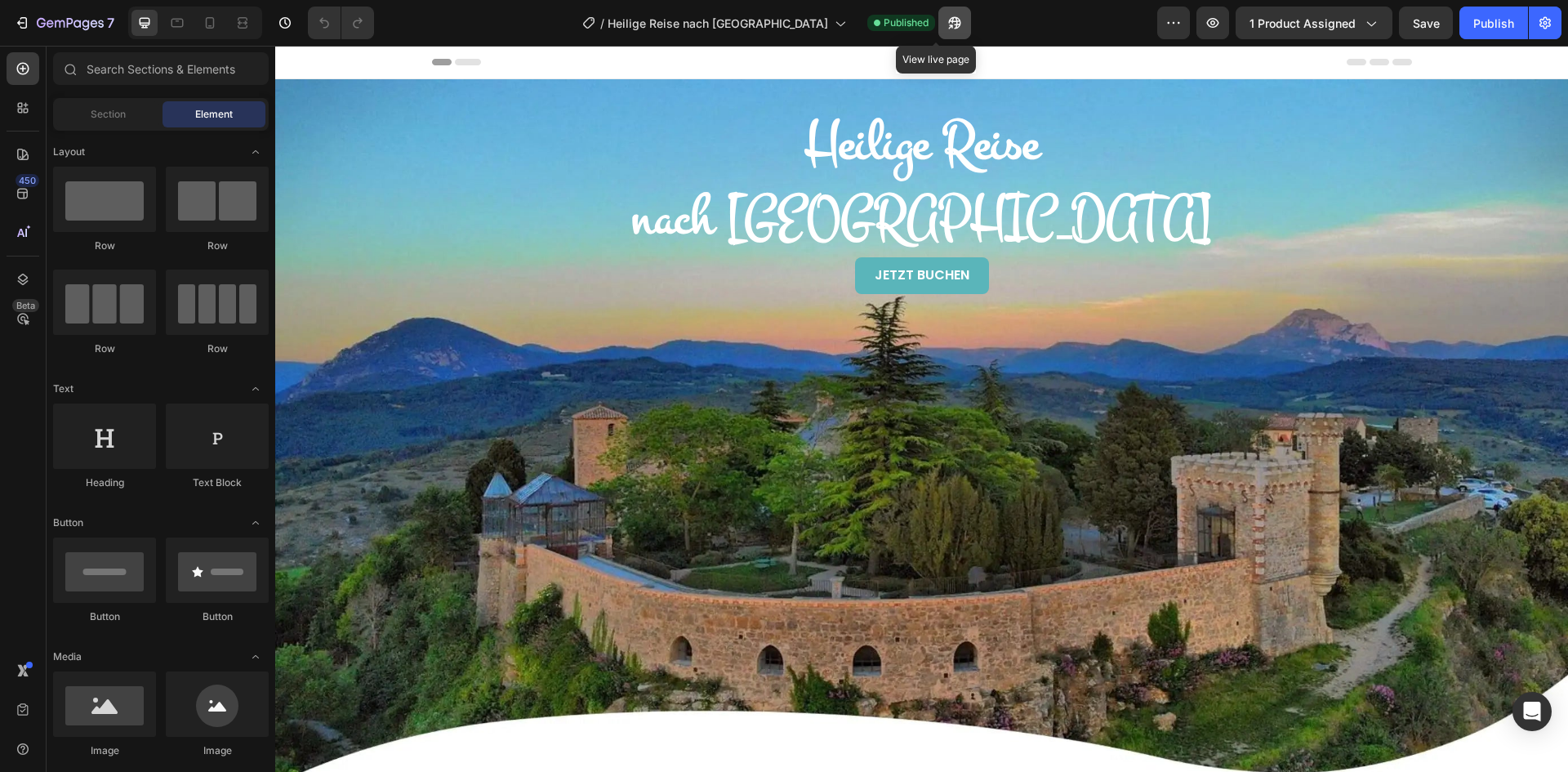
click at [946, 25] on icon "button" at bounding box center [954, 23] width 17 height 17
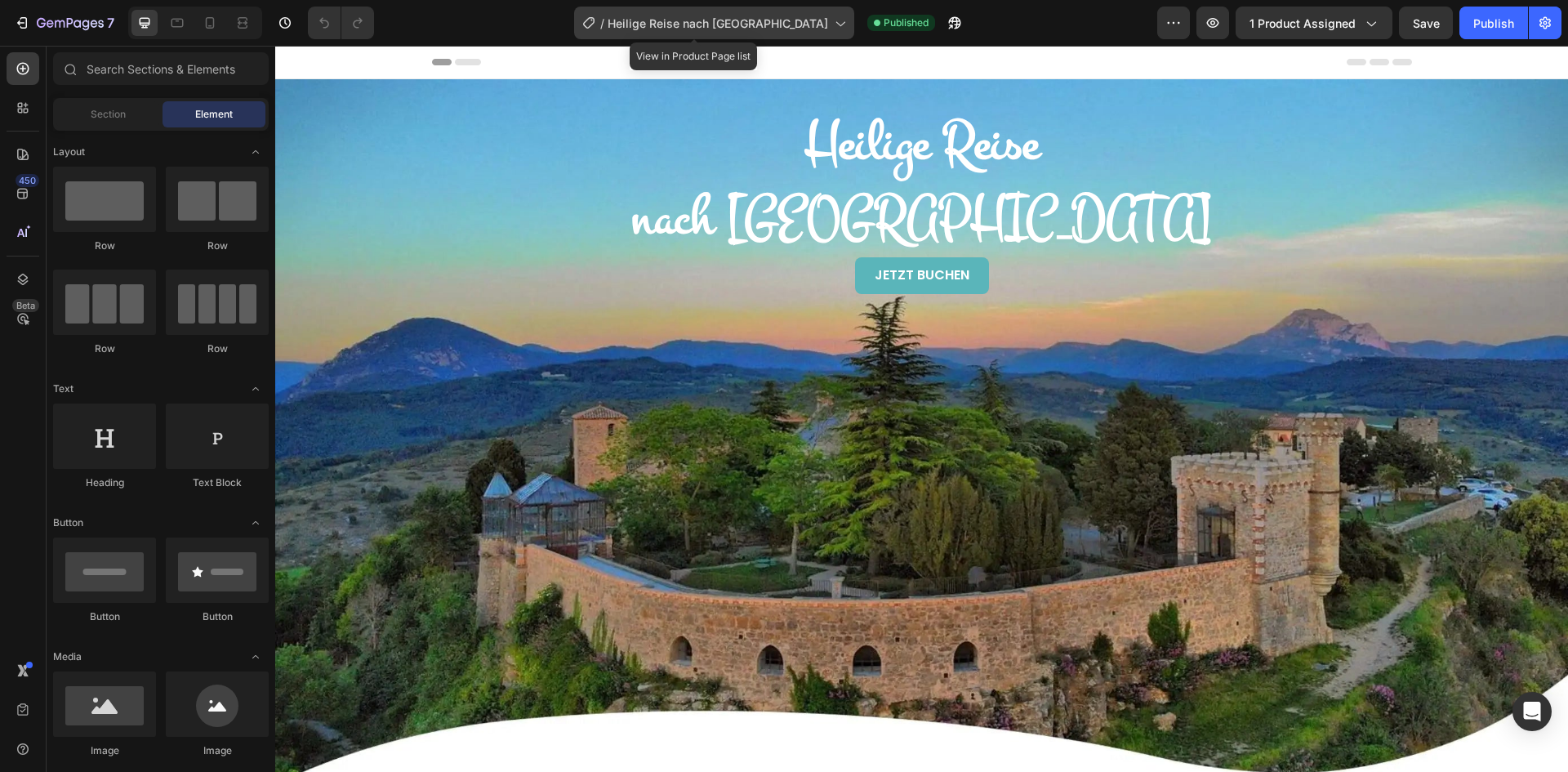
click at [805, 23] on span "Heilige Reise nach [GEOGRAPHIC_DATA]" at bounding box center [717, 24] width 221 height 18
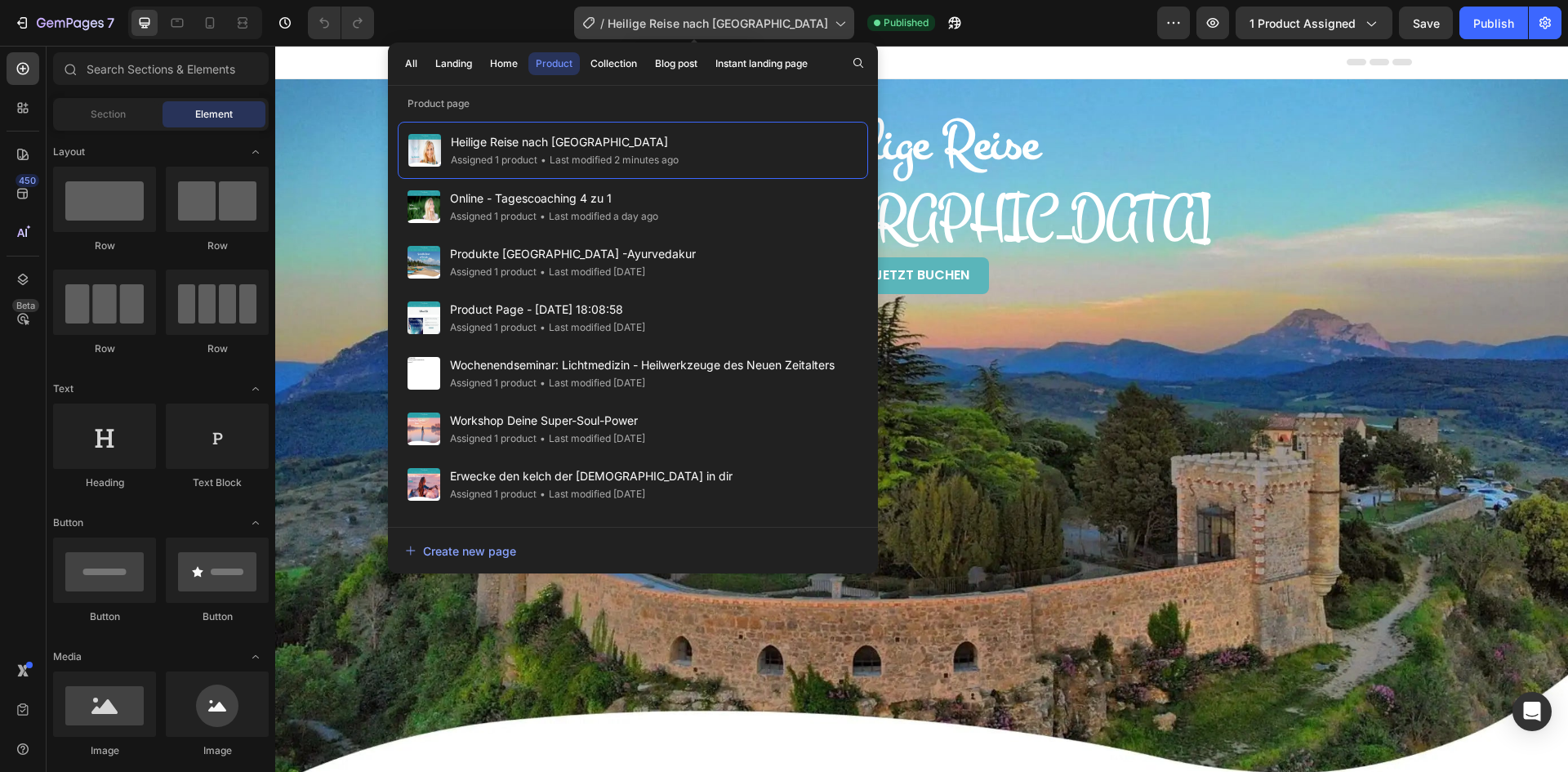
click at [809, 22] on div "/ Heilige Reise nach Südfrankreich" at bounding box center [714, 22] width 280 height 32
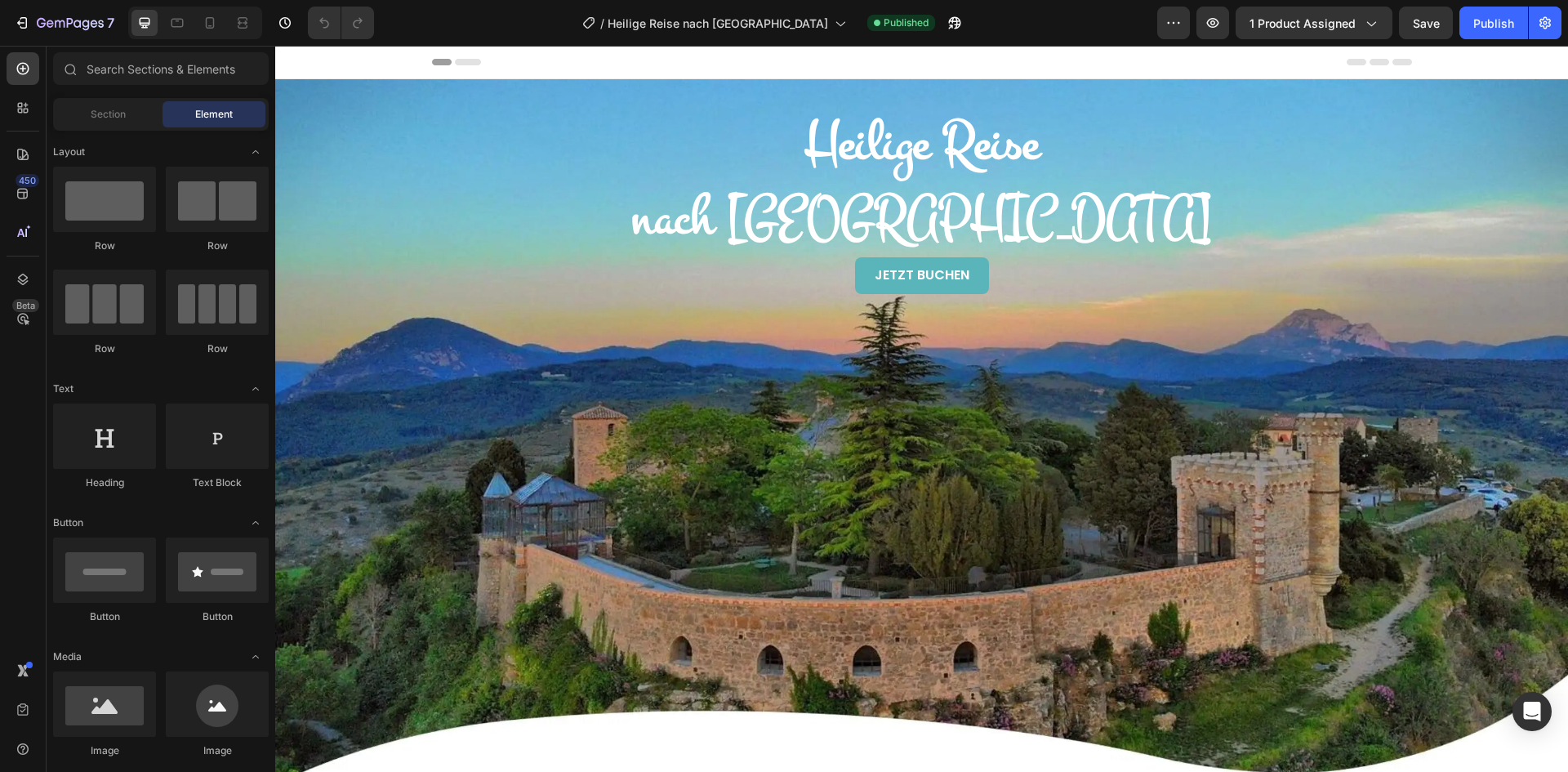
click at [998, 32] on div "/ Heilige Reise nach Südfrankreich Published" at bounding box center [772, 22] width 770 height 32
click at [1185, 30] on button "button" at bounding box center [1173, 22] width 32 height 32
click at [1095, 18] on div "/ Heilige Reise nach Südfrankreich Published" at bounding box center [772, 22] width 770 height 32
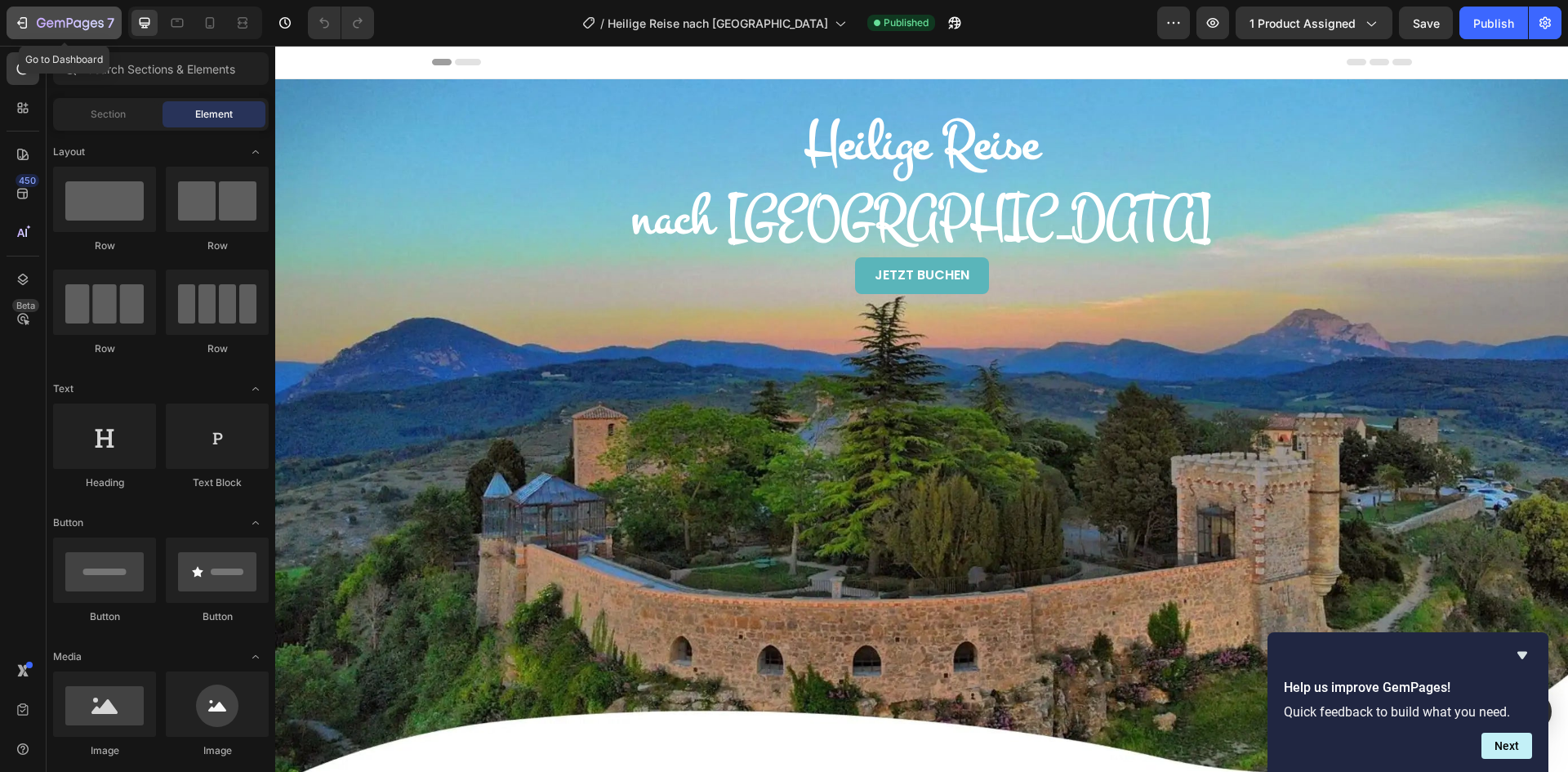
click at [70, 28] on icon "button" at bounding box center [70, 25] width 67 height 14
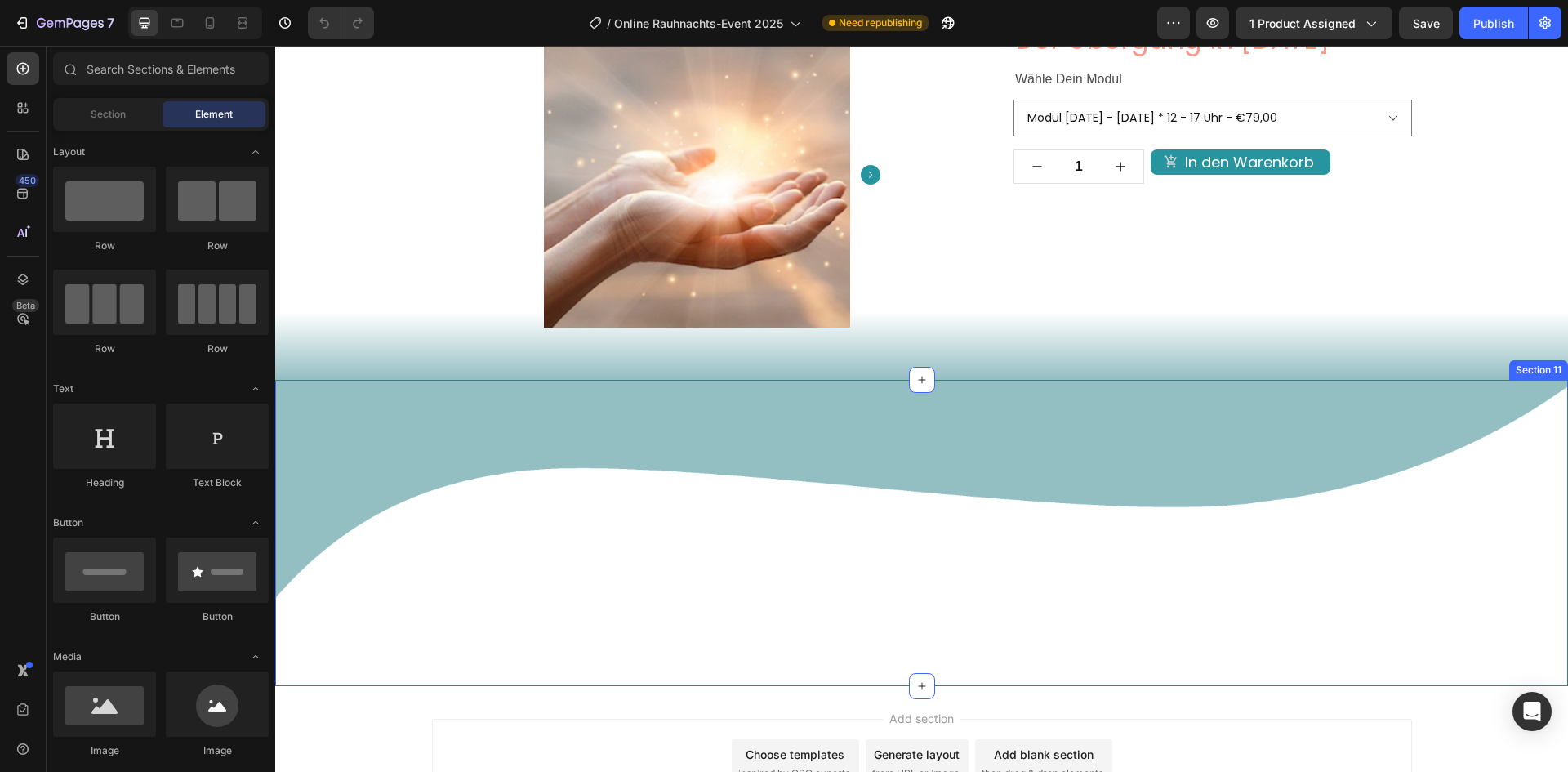
scroll to position [2695, 0]
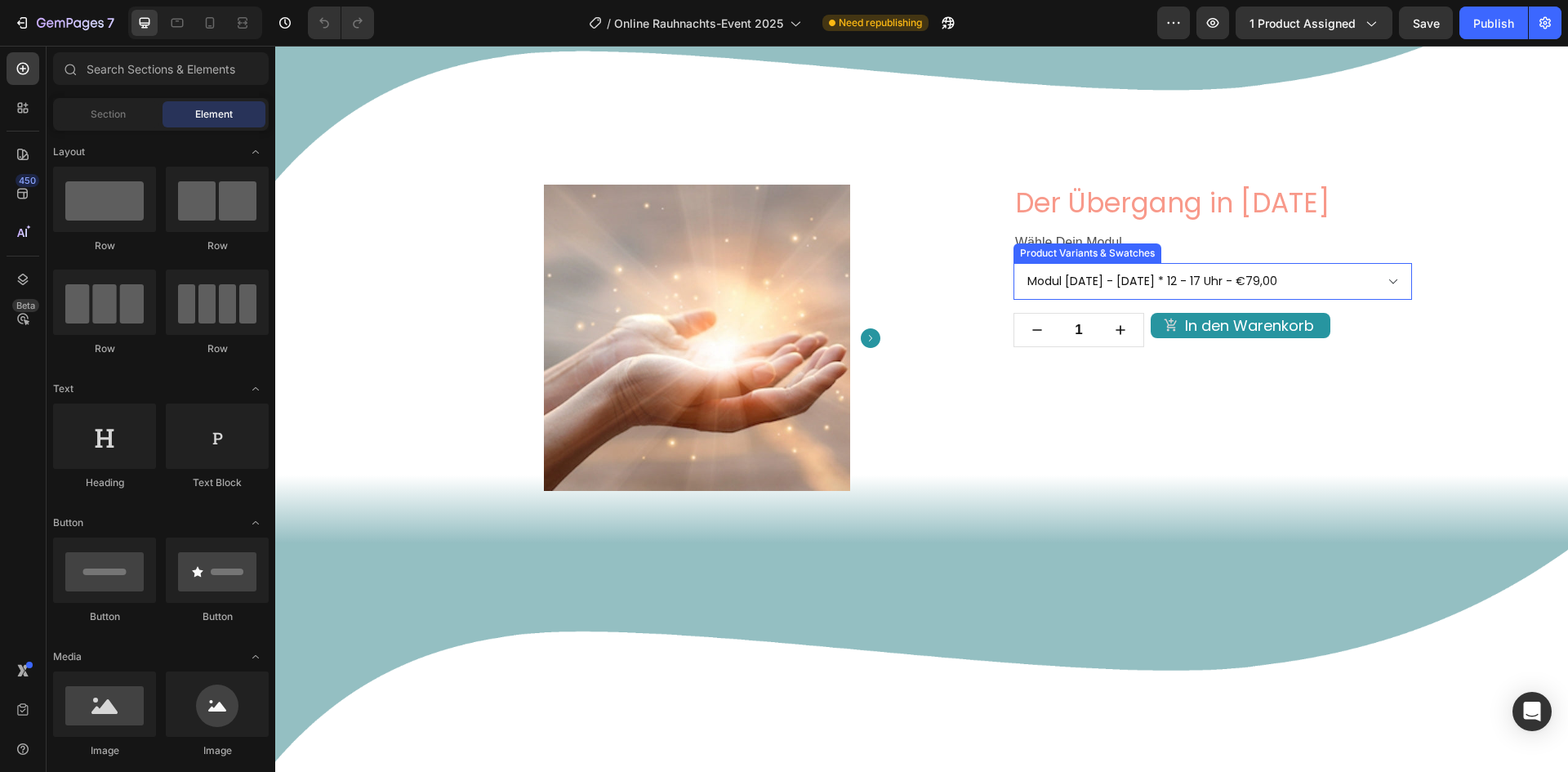
click at [1221, 284] on select "Modul [DATE] - [DATE] * 12 - 17 Uhr - €79,00 Modul 2 * [DATE] * 12 - 17 Uhr - €…" at bounding box center [1212, 281] width 399 height 37
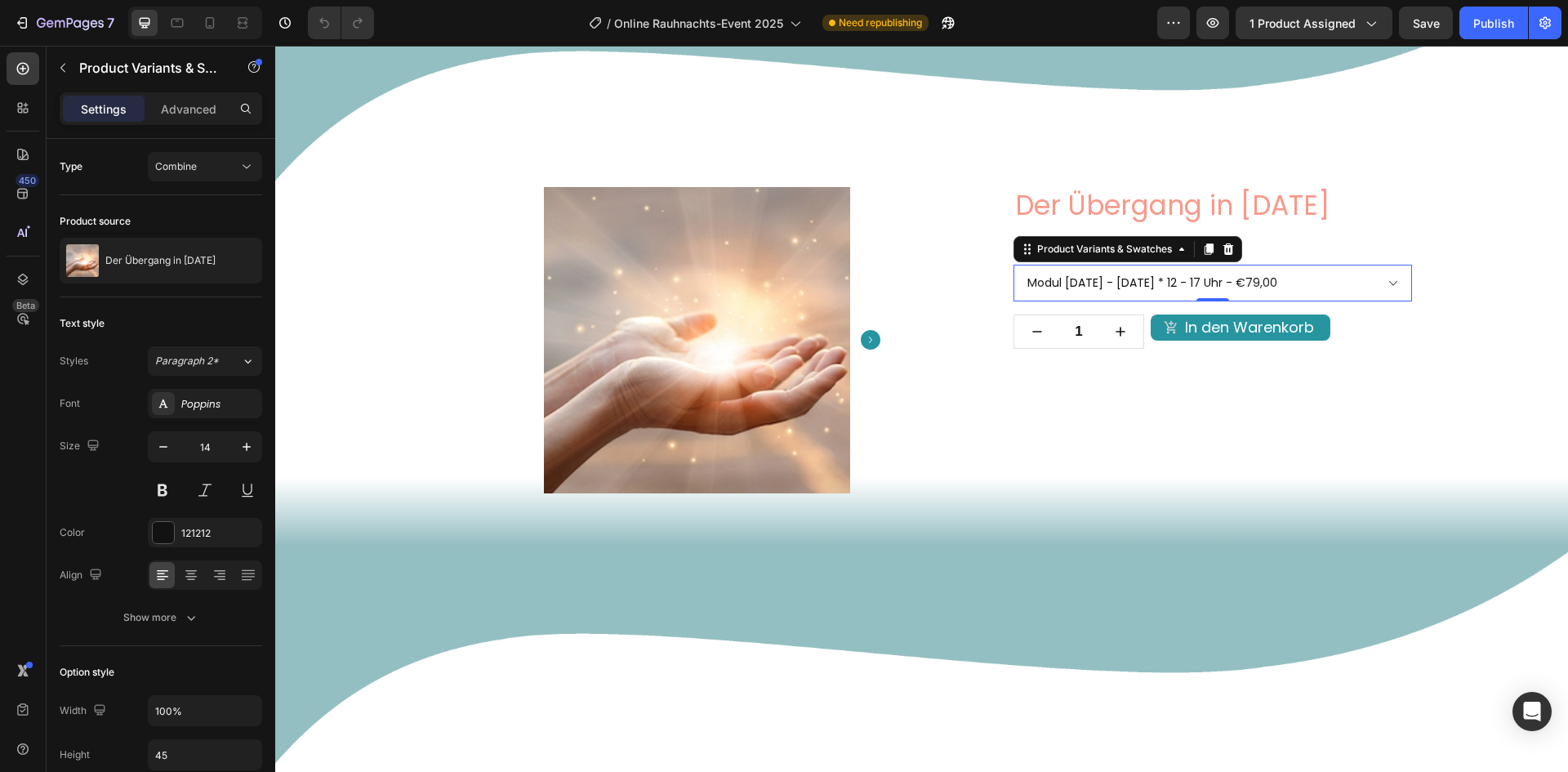
click at [1345, 283] on select "Modul [DATE] - [DATE] * 12 - 17 Uhr - €79,00 Modul 2 * [DATE] * 12 - 17 Uhr - €…" at bounding box center [1212, 283] width 399 height 37
click at [1378, 228] on div "Der Übergang in [DATE] Product Title Wähle Dein Modul Text Block Modul [DATE] -…" at bounding box center [1212, 340] width 399 height 307
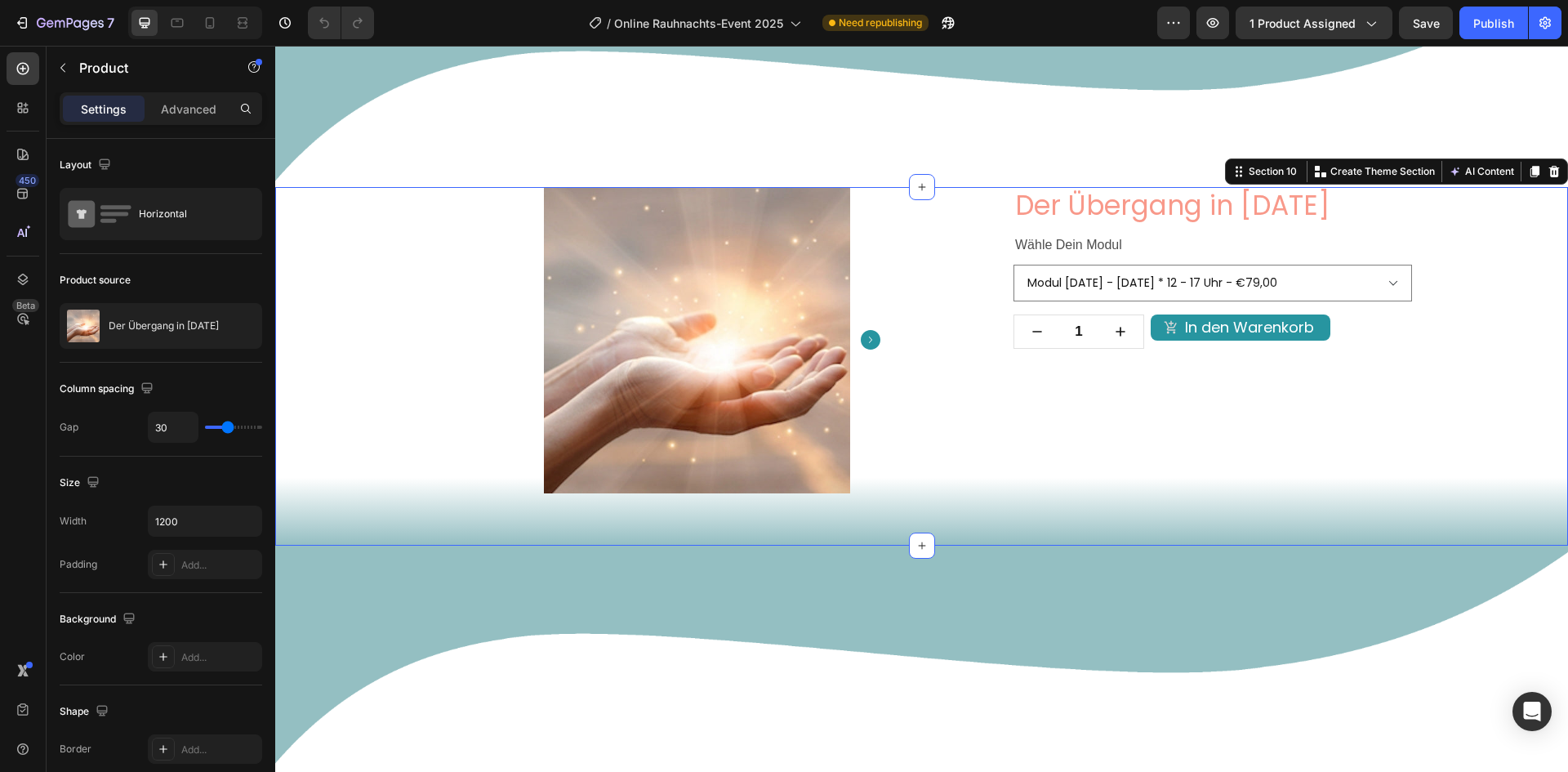
click at [1466, 258] on div "Product Images Der Übergang in [DATE] Product Title Wähle Dein Modul Text Block…" at bounding box center [921, 346] width 1254 height 319
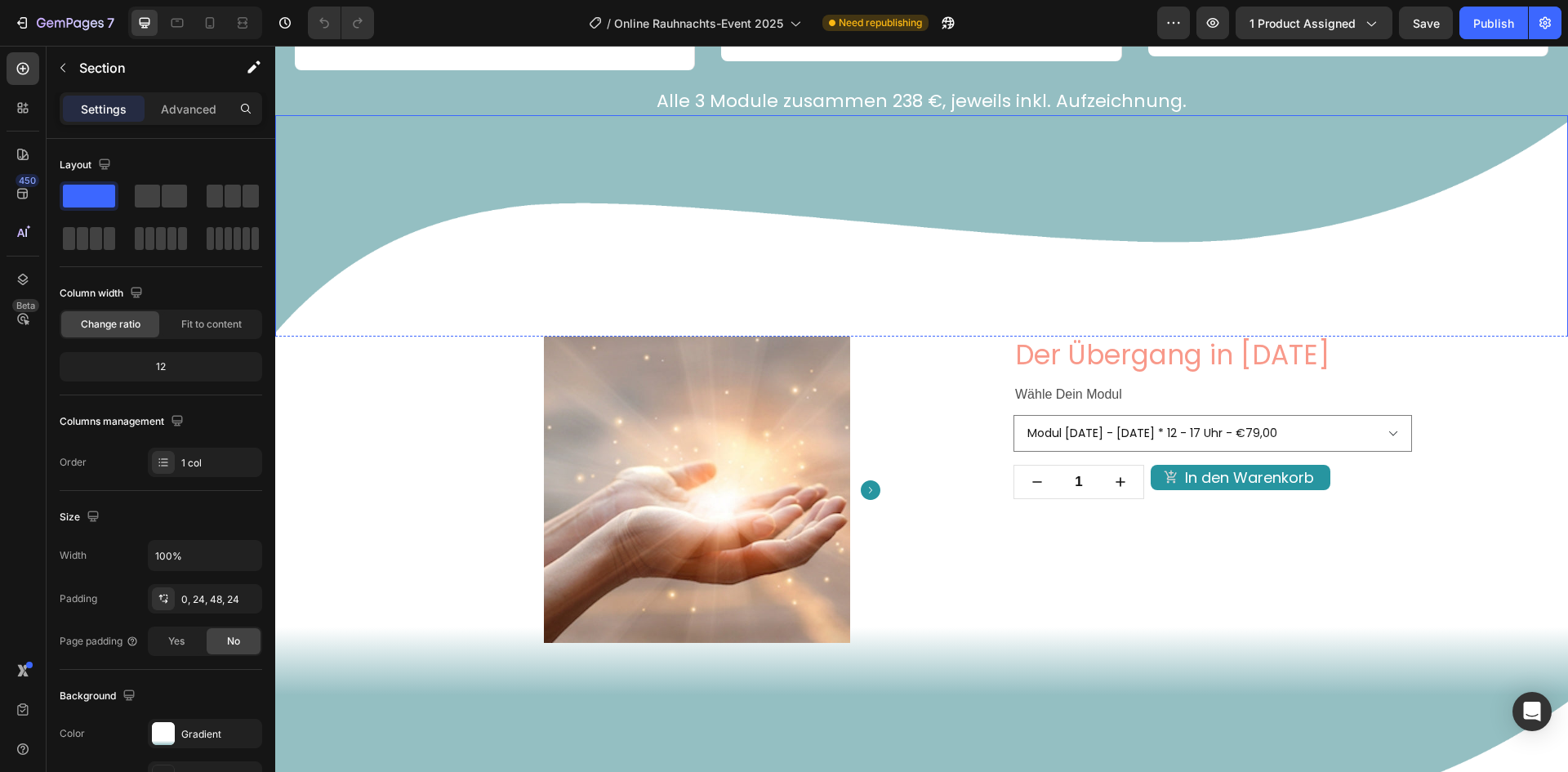
scroll to position [2597, 0]
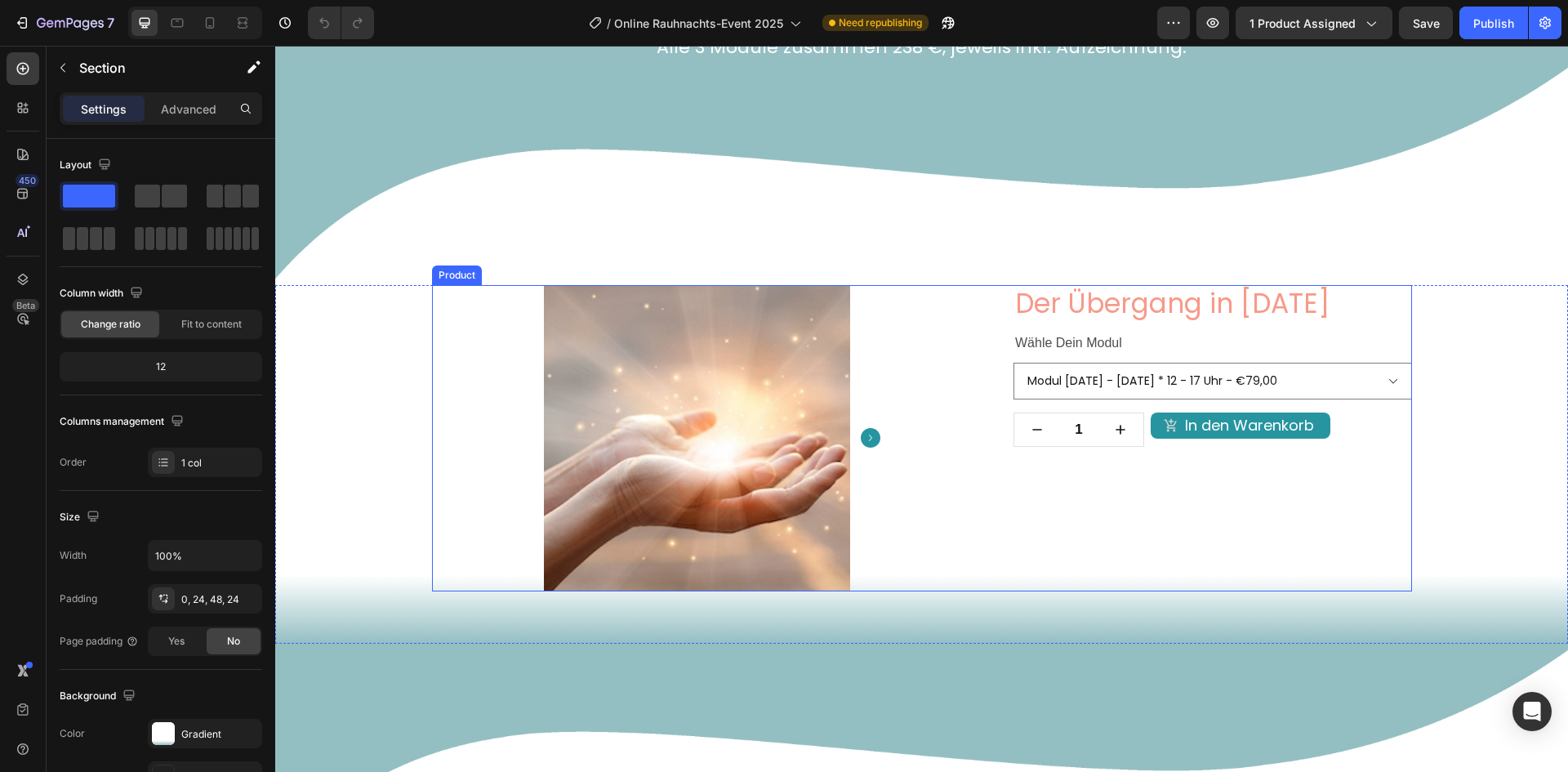
click at [1028, 512] on div "Der Übergang in [DATE] Product Title Wähle Dein Modul Text Block Modul [DATE] -…" at bounding box center [1212, 438] width 399 height 307
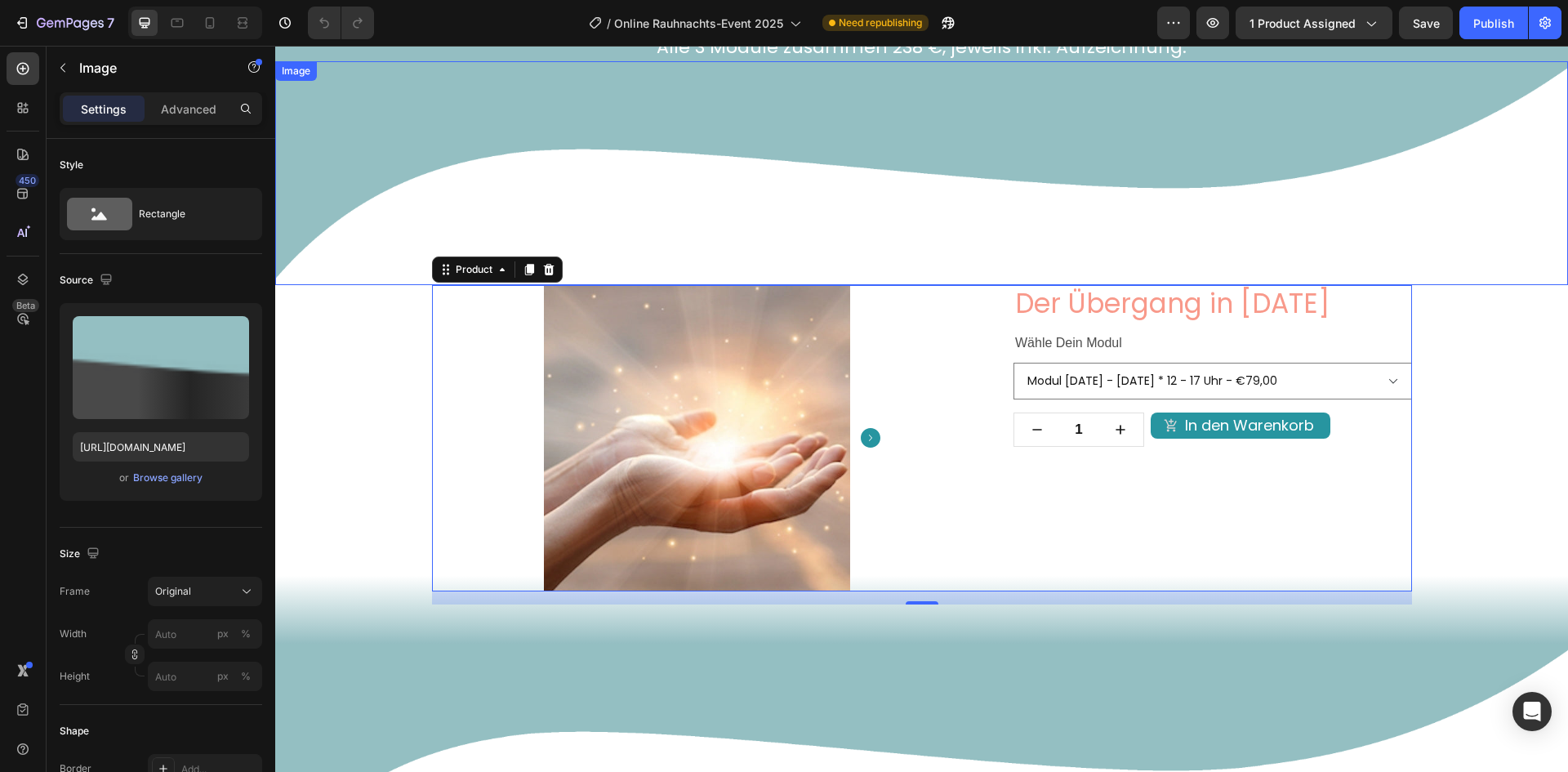
click at [975, 224] on img at bounding box center [922, 173] width 1293 height 223
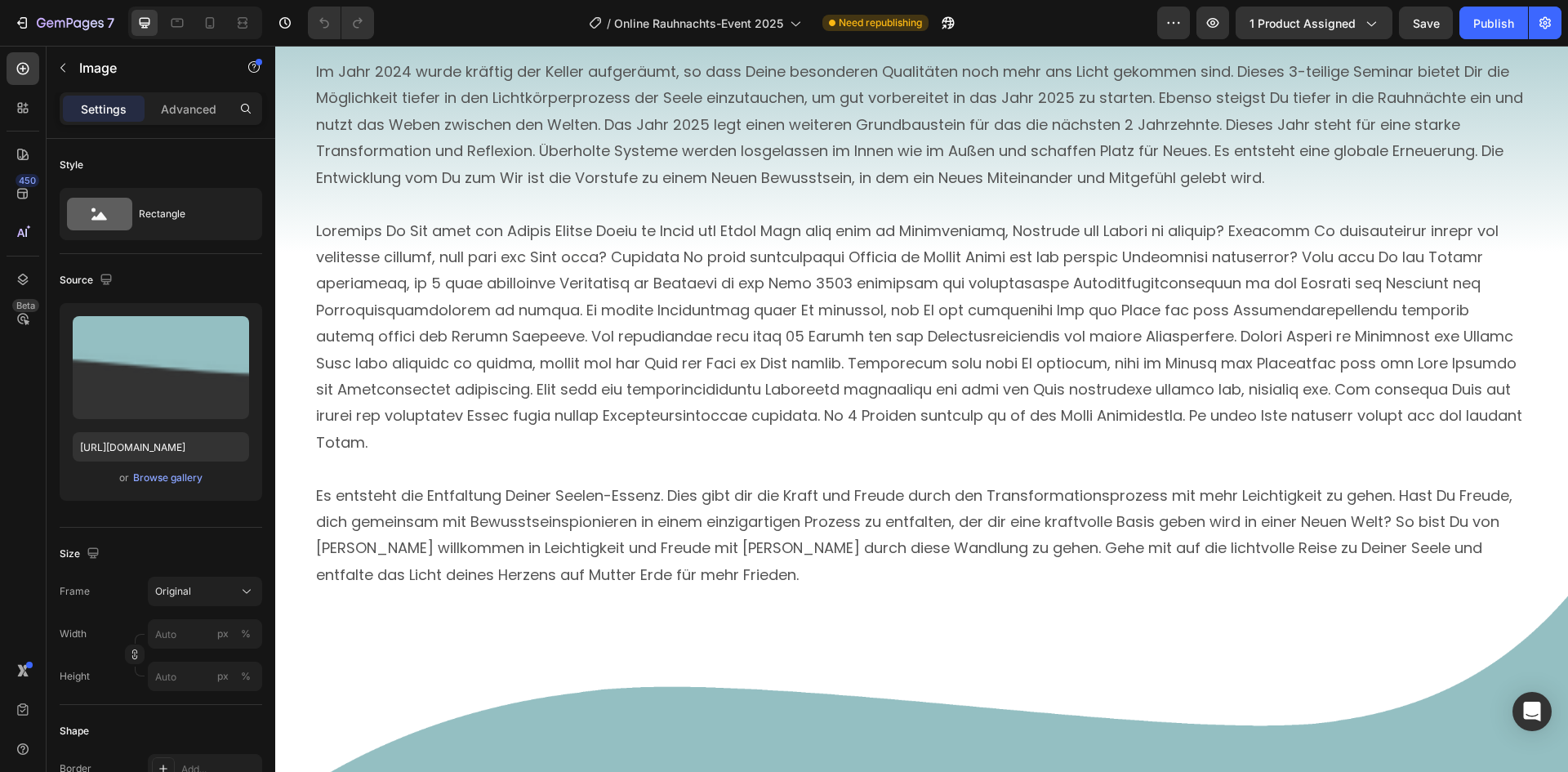
scroll to position [1372, 0]
